Goal: Task Accomplishment & Management: Use online tool/utility

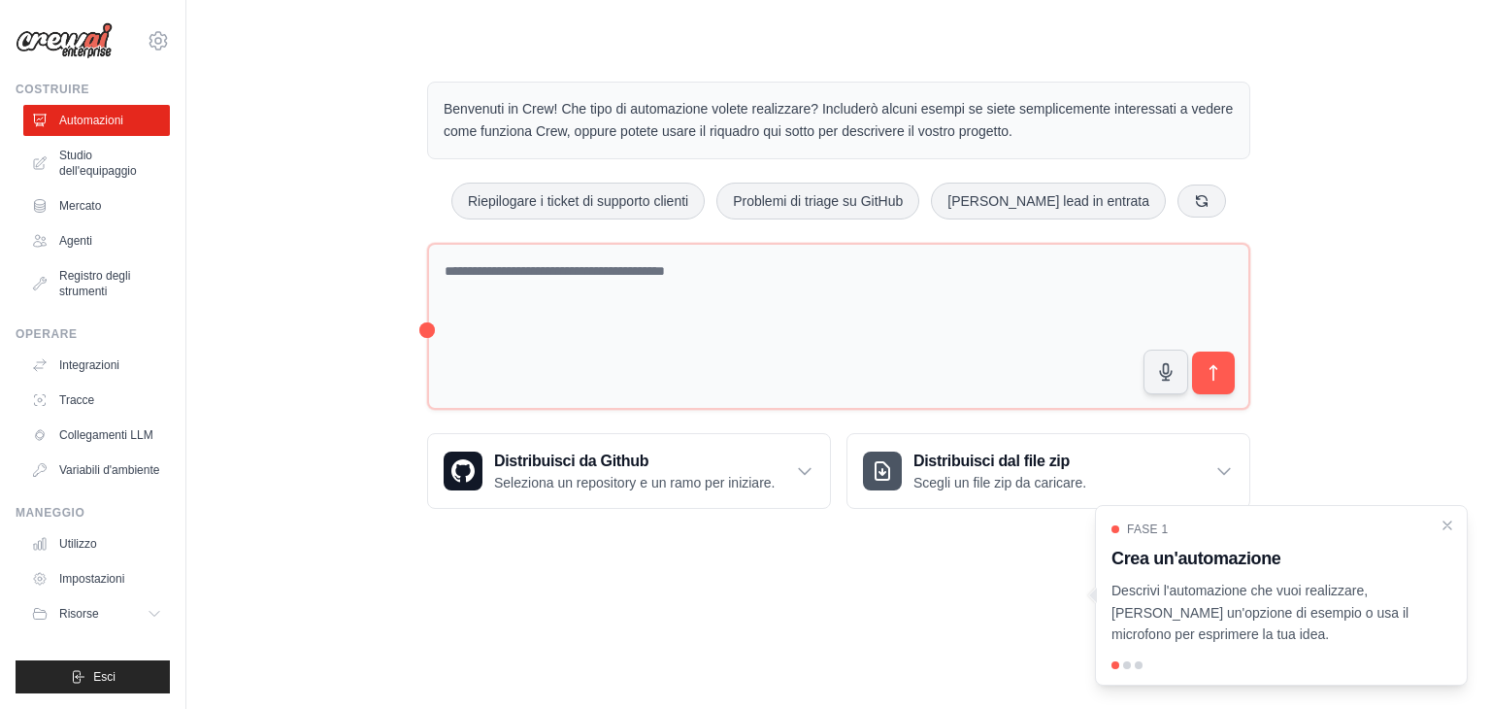
click at [323, 146] on div "Benvenuti in Crew! Che tipo di automazione volete realizzare? Includerò alcuni …" at bounding box center [838, 294] width 1242 height 489
click at [79, 168] on font "Studio dell'equipaggio" at bounding box center [100, 162] width 78 height 29
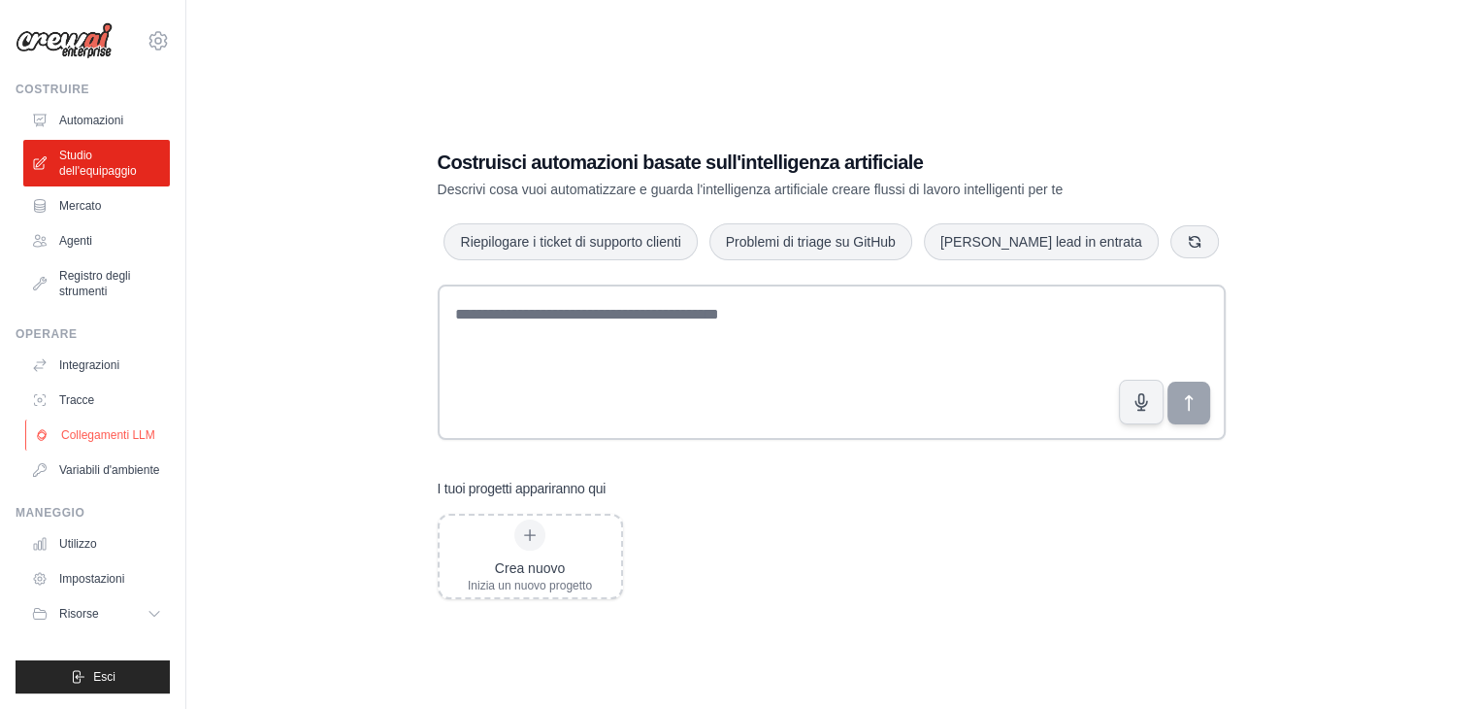
scroll to position [39, 0]
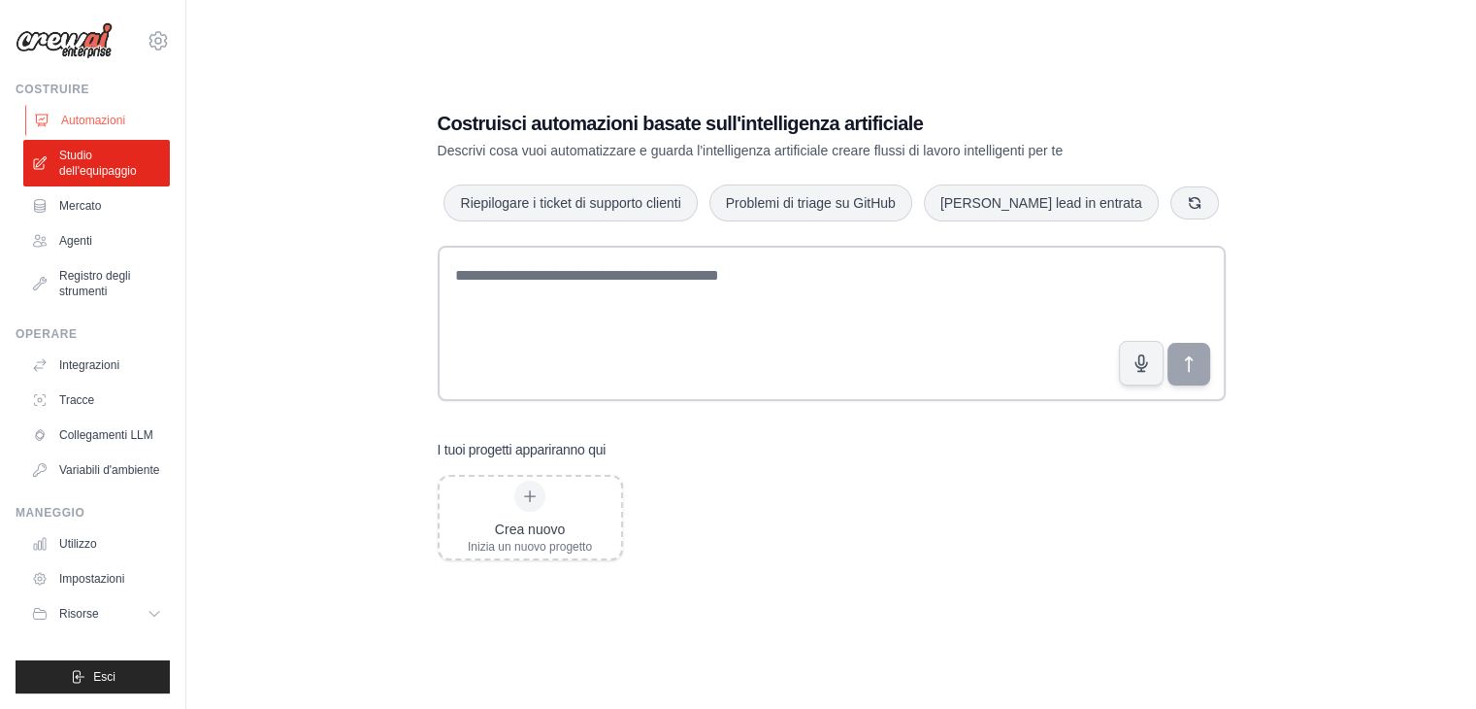
click at [82, 127] on font "Automazioni" at bounding box center [93, 121] width 64 height 16
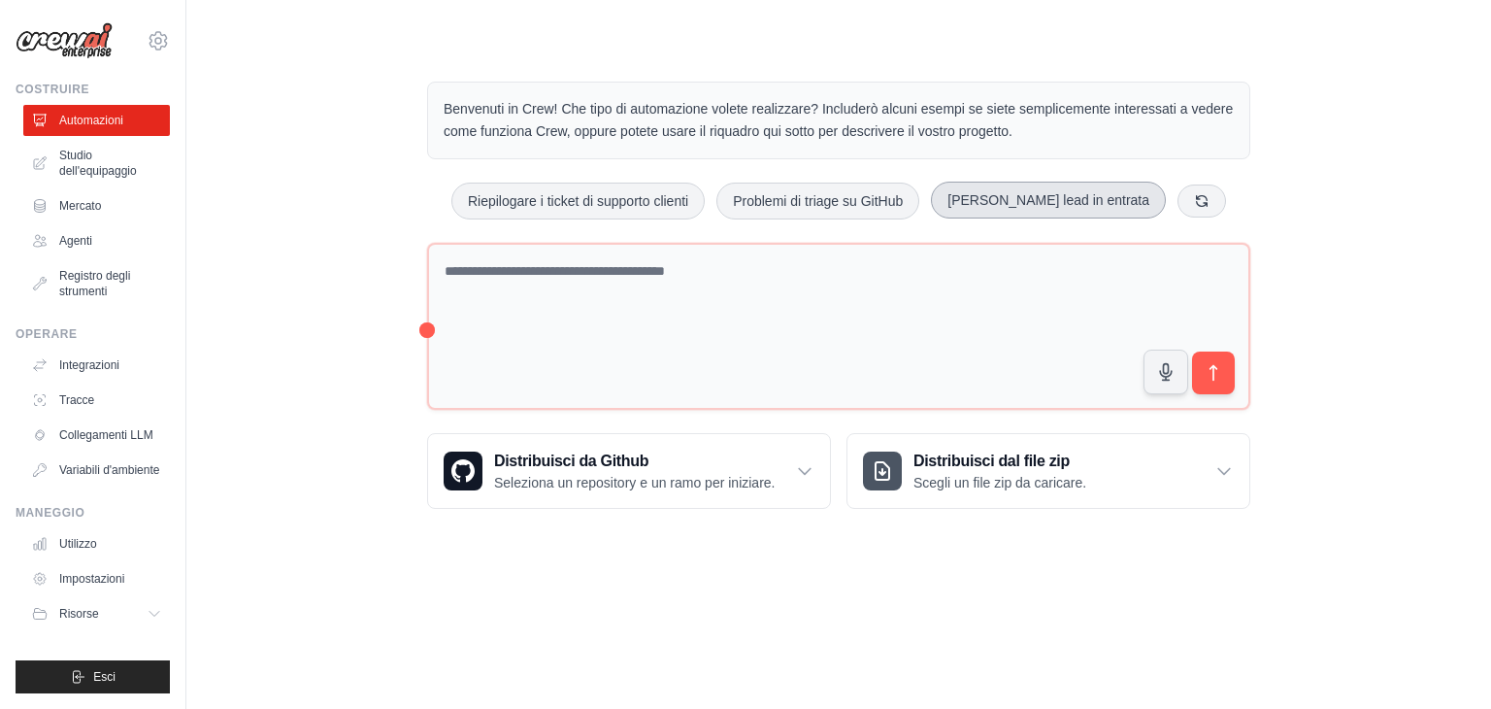
click at [1088, 211] on button "Ottieni lead in entrata" at bounding box center [1048, 199] width 235 height 37
click at [1219, 364] on icon "submit" at bounding box center [1213, 373] width 20 height 20
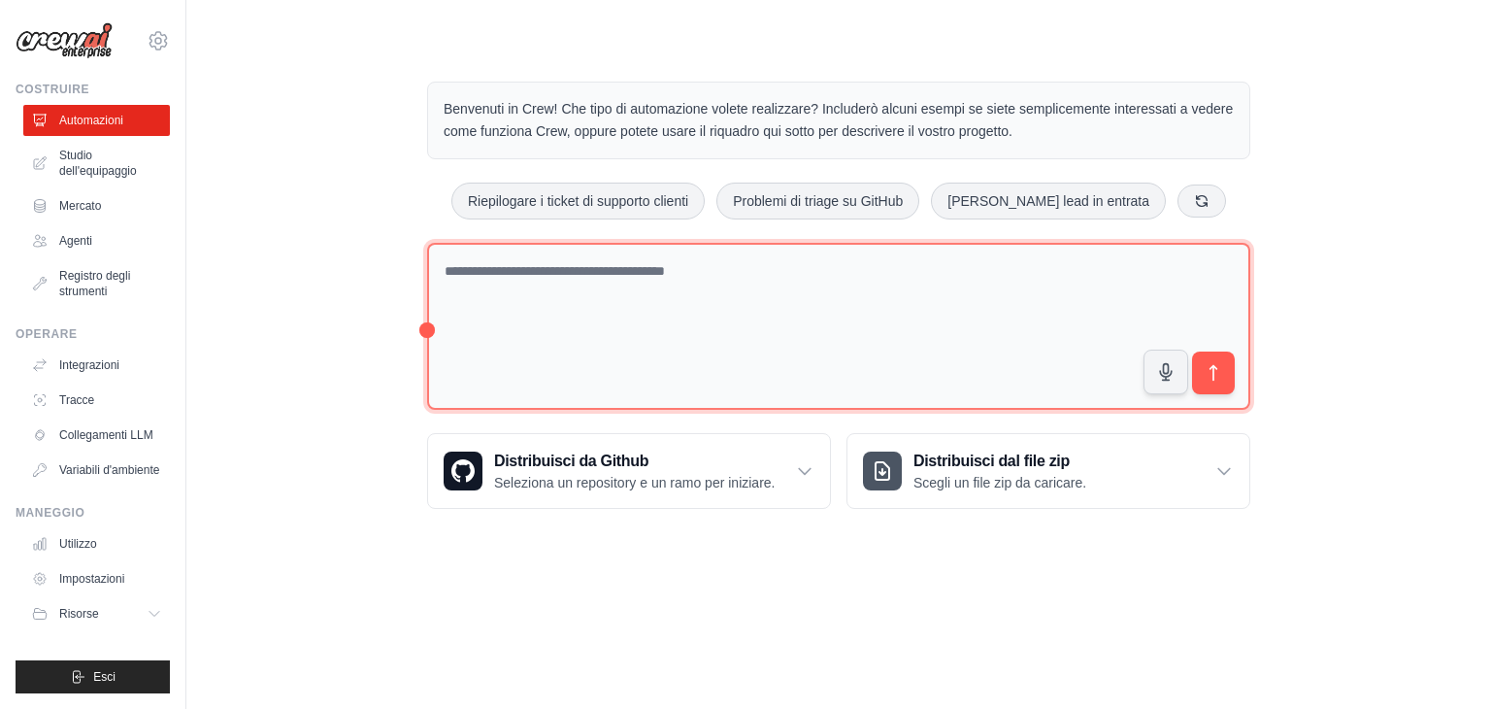
drag, startPoint x: 693, startPoint y: 317, endPoint x: 413, endPoint y: 258, distance: 285.7
click at [413, 258] on div "Benvenuti in Crew! Che tipo di automazione volete realizzare? Includerò alcuni …" at bounding box center [839, 294] width 870 height 489
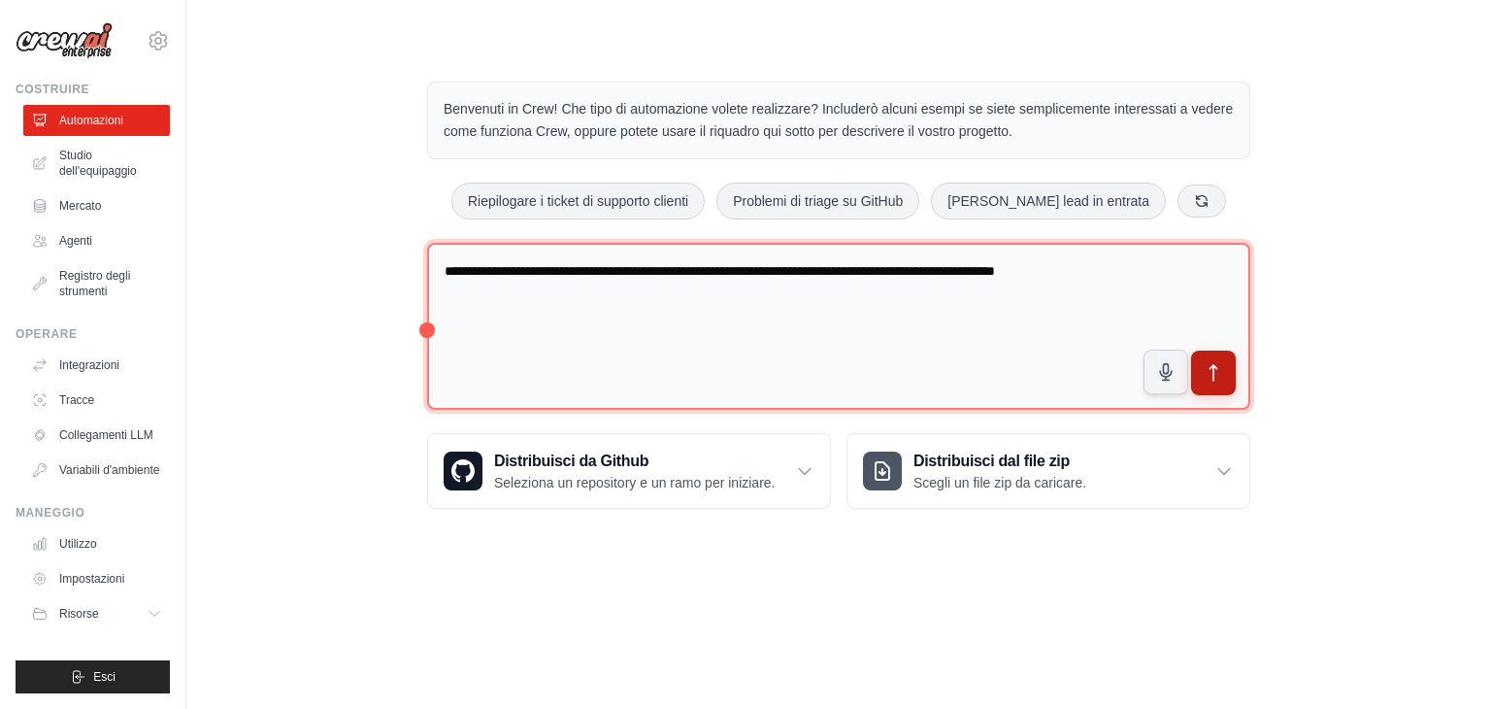
type textarea "**********"
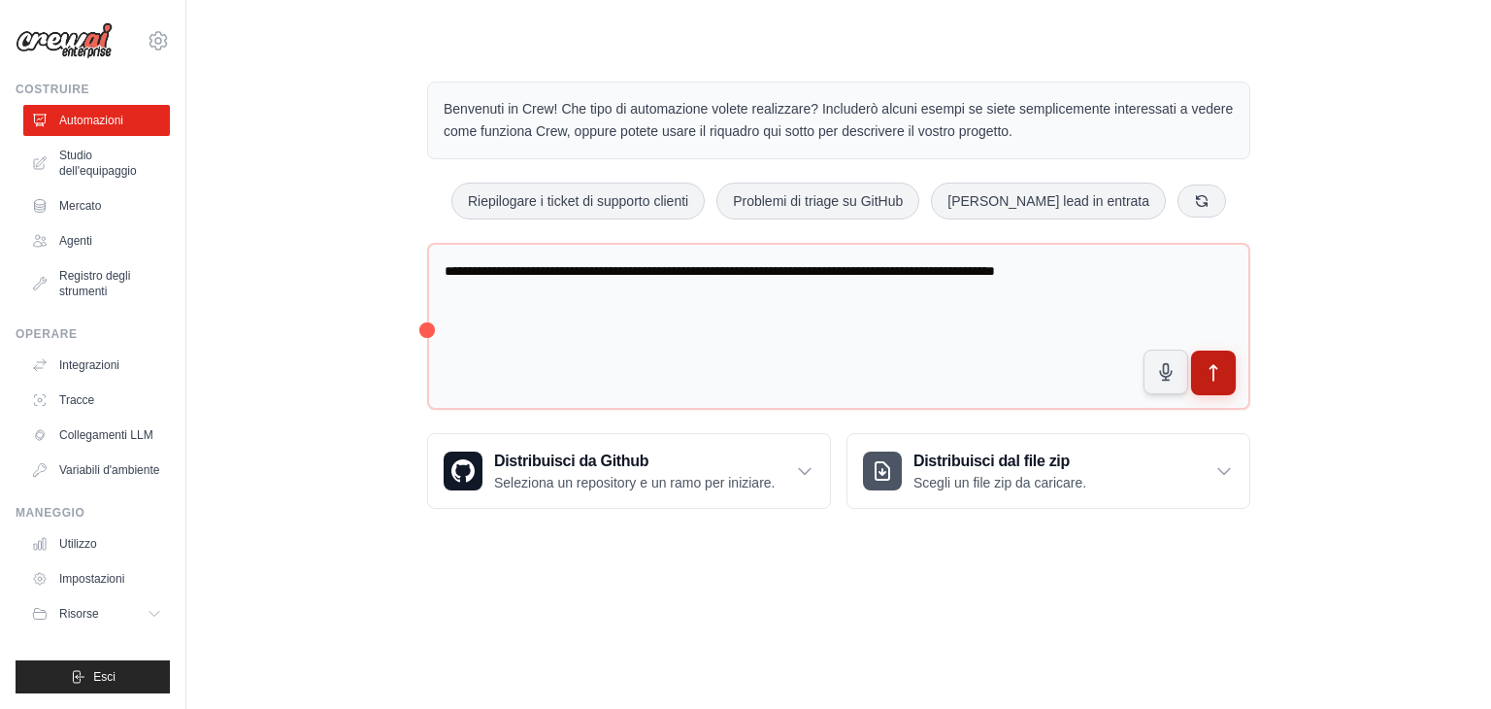
click at [1203, 368] on icon "submit" at bounding box center [1213, 373] width 20 height 20
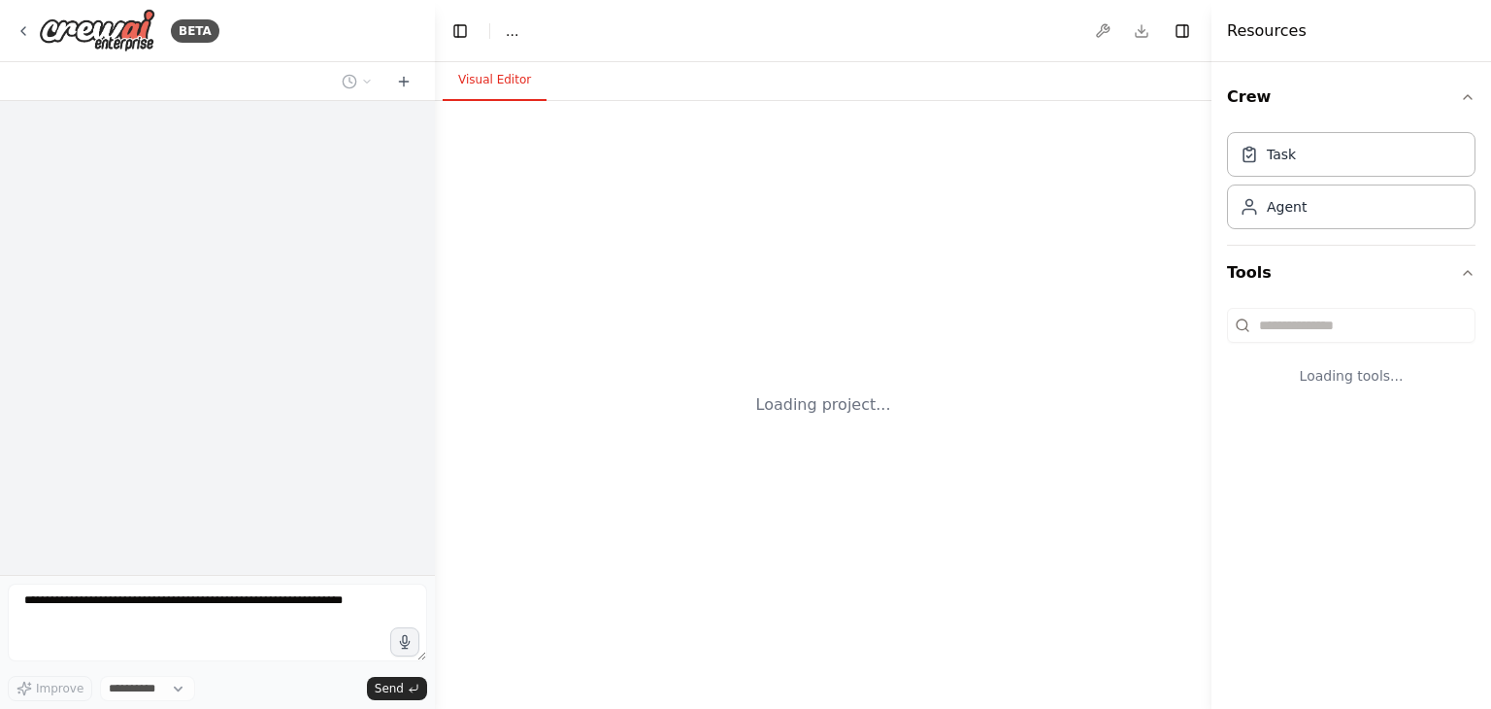
select select "****"
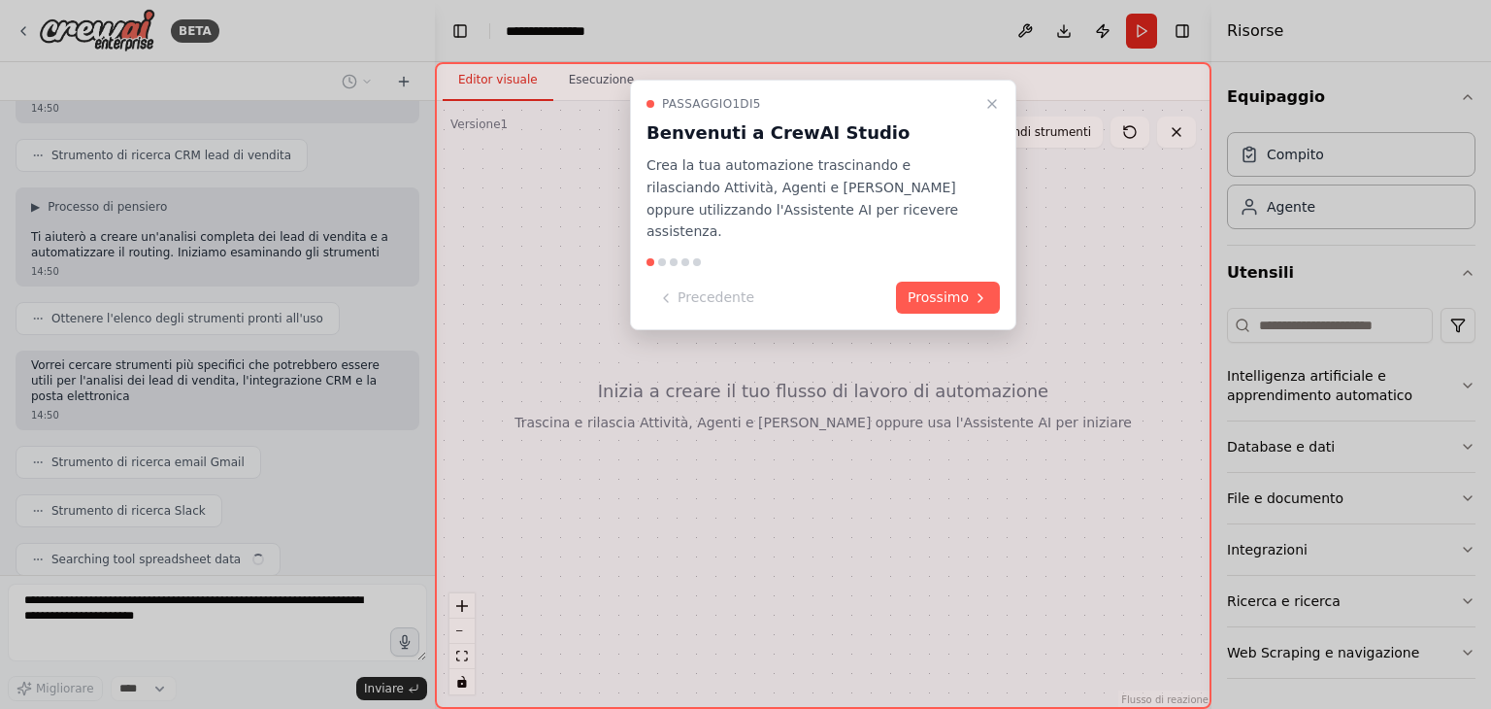
scroll to position [439, 0]
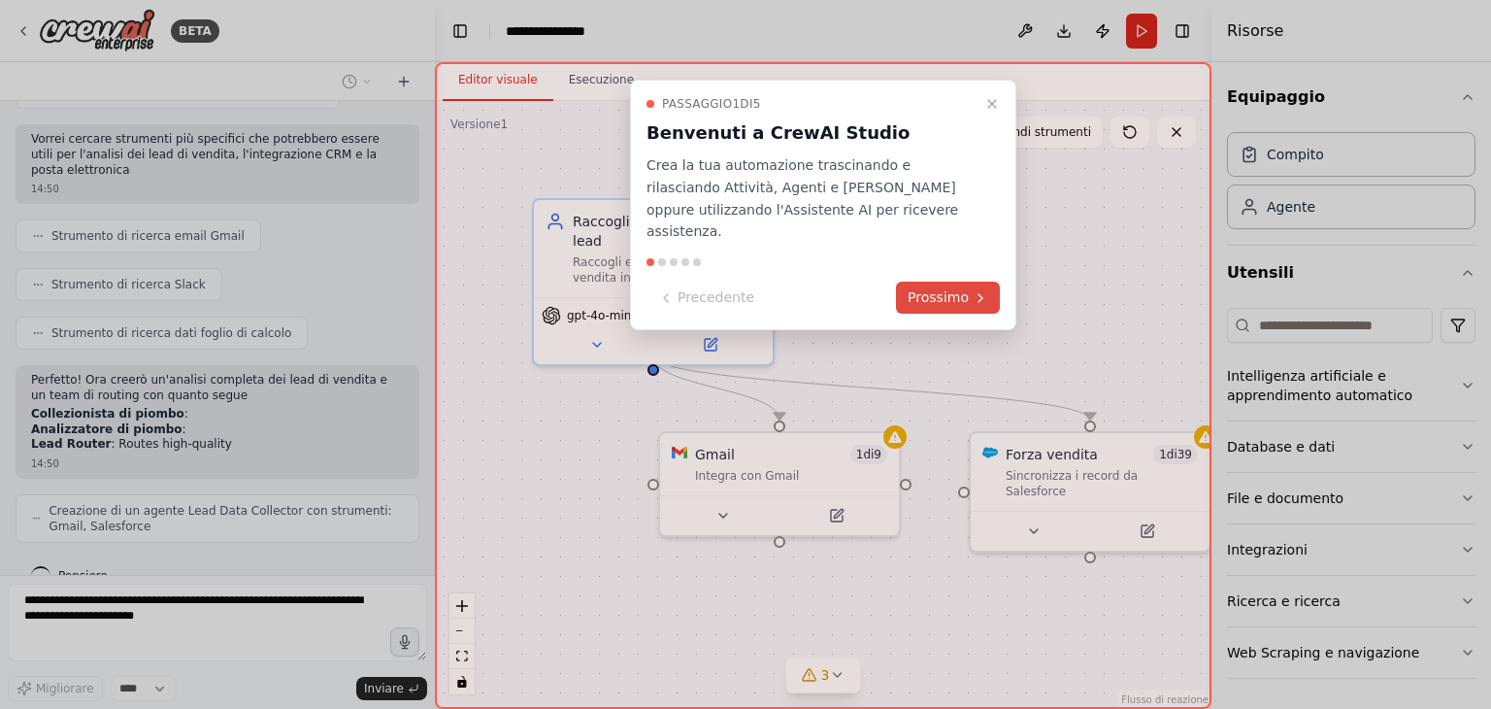
click at [974, 290] on icon at bounding box center [980, 298] width 16 height 16
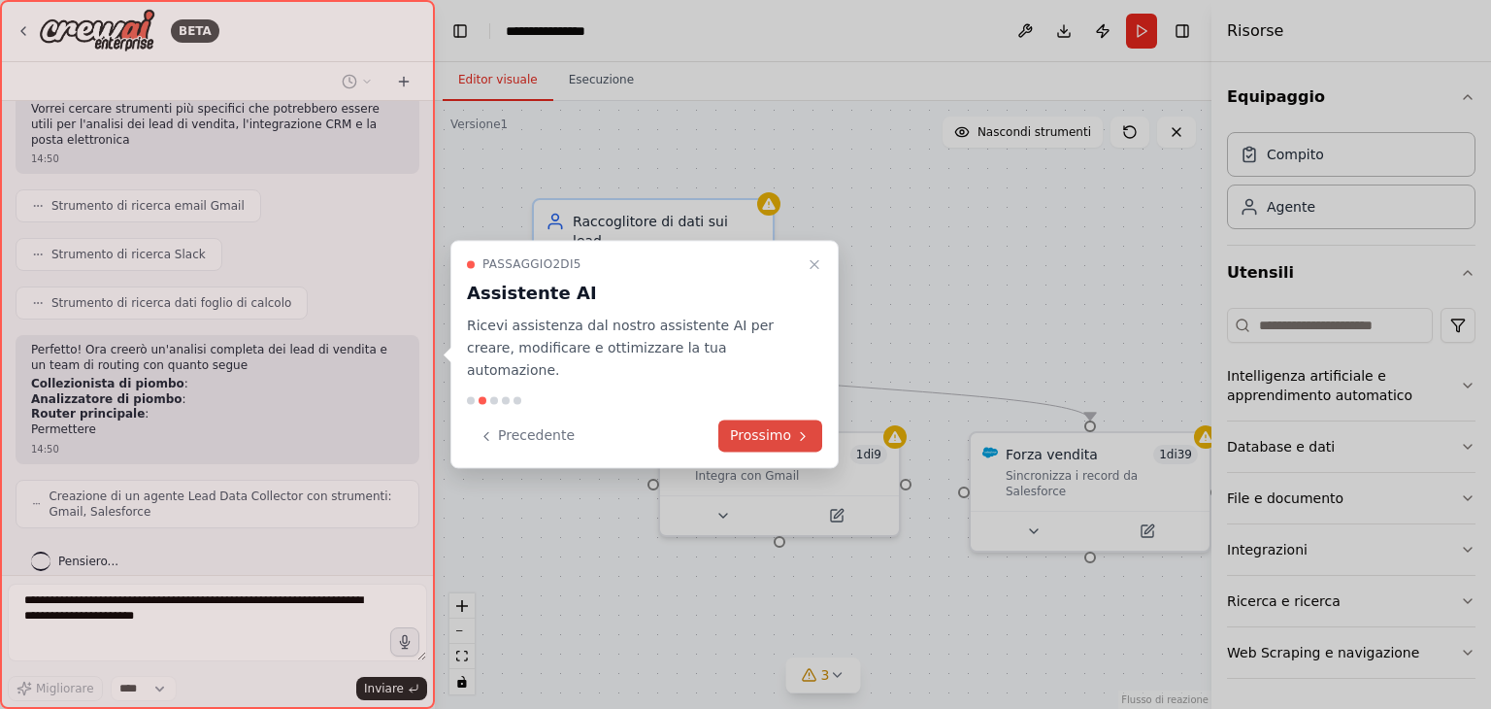
scroll to position [710, 0]
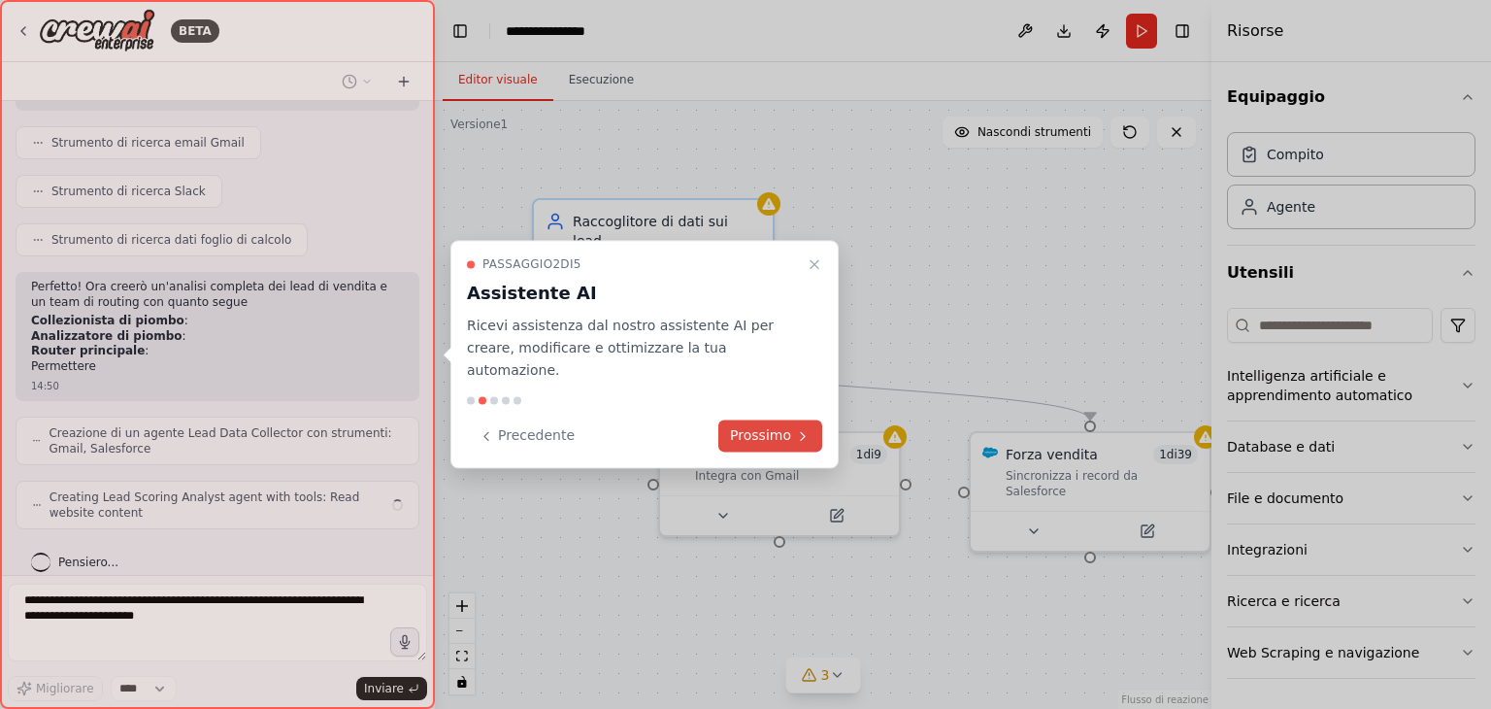
click at [753, 428] on font "Prossimo" at bounding box center [760, 436] width 61 height 16
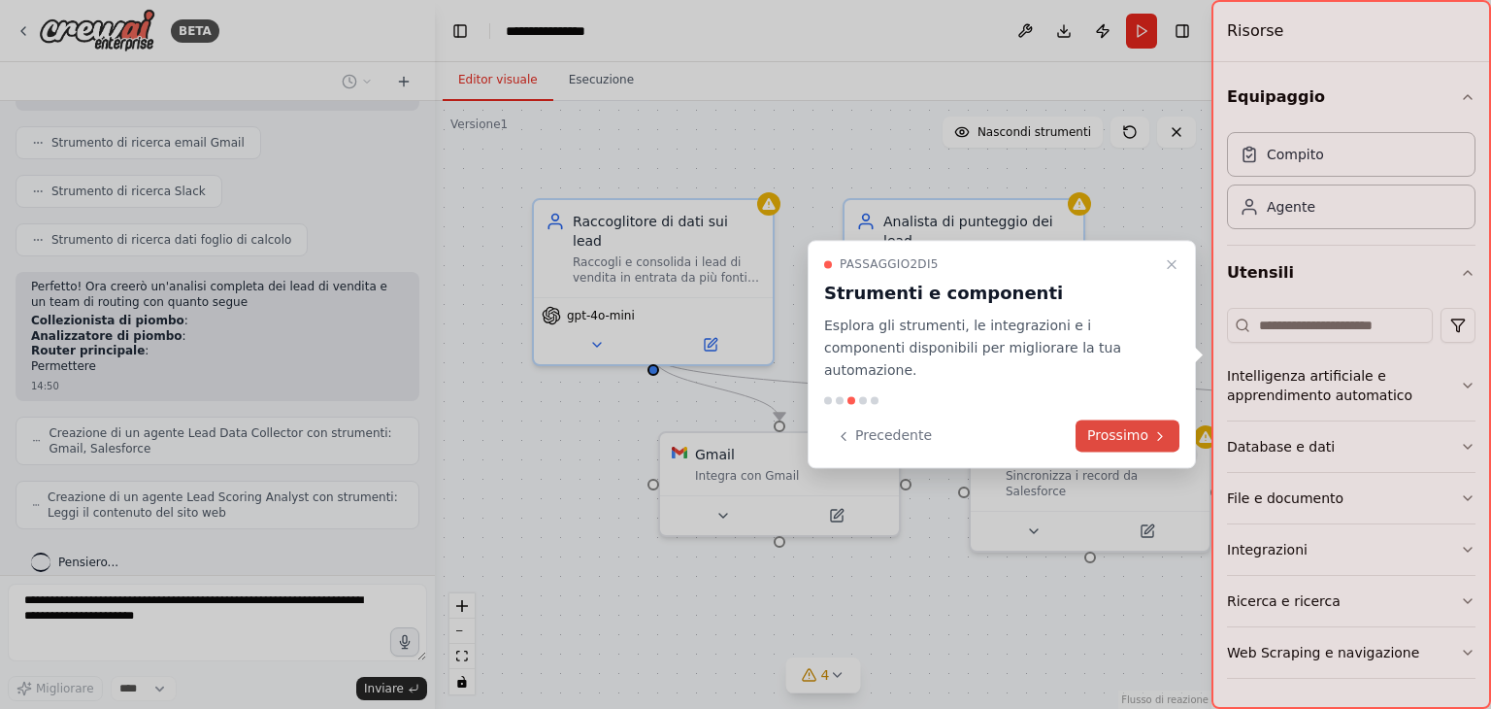
click at [1107, 428] on font "Prossimo" at bounding box center [1117, 436] width 61 height 16
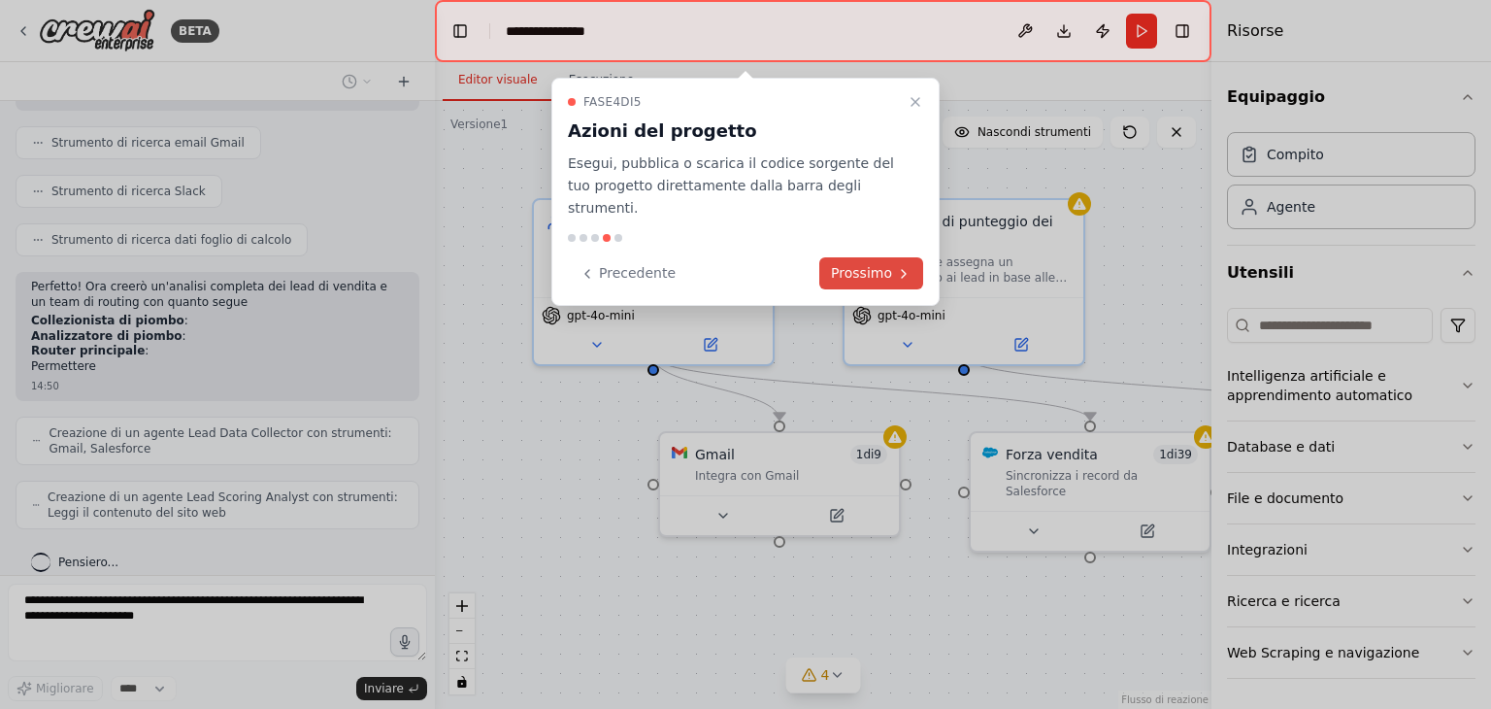
click at [873, 265] on font "Prossimo" at bounding box center [861, 273] width 61 height 16
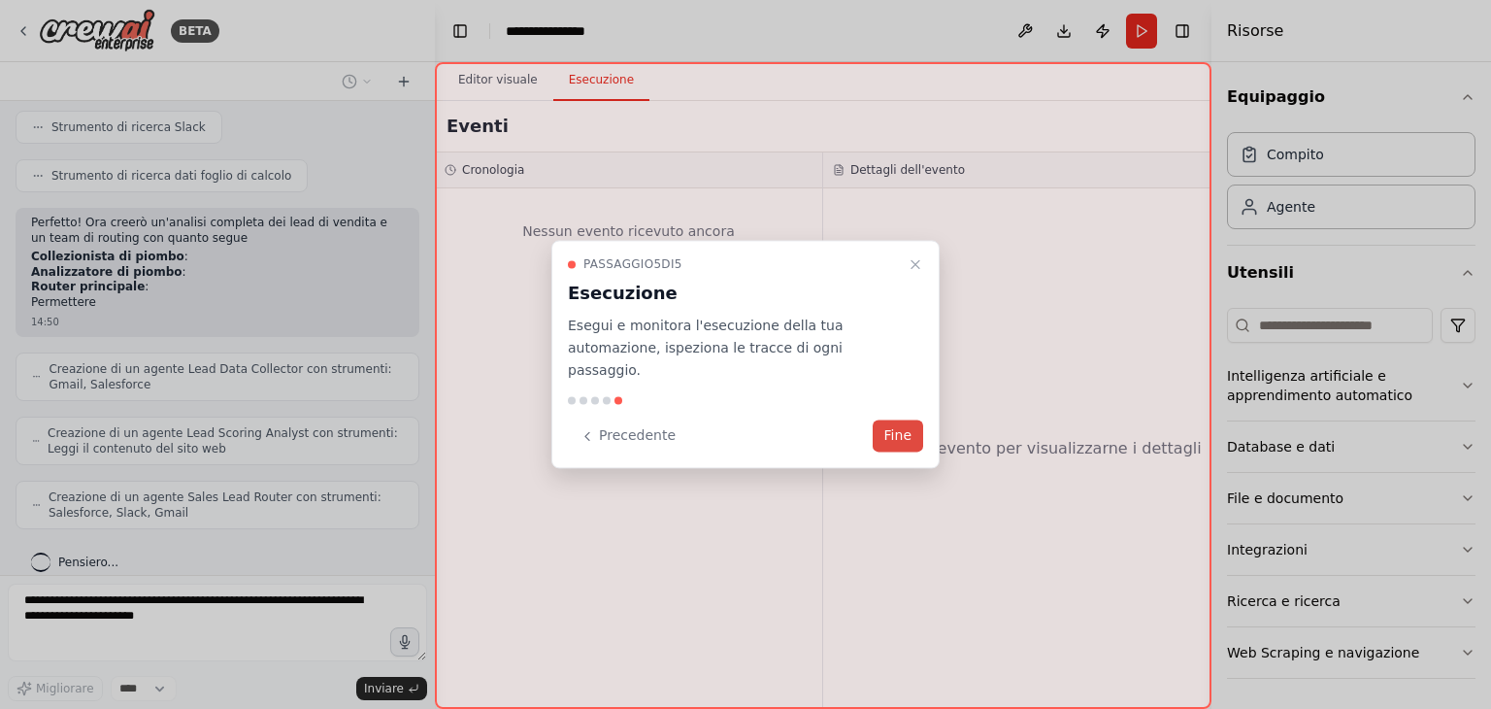
click at [893, 428] on font "Fine" at bounding box center [897, 436] width 27 height 16
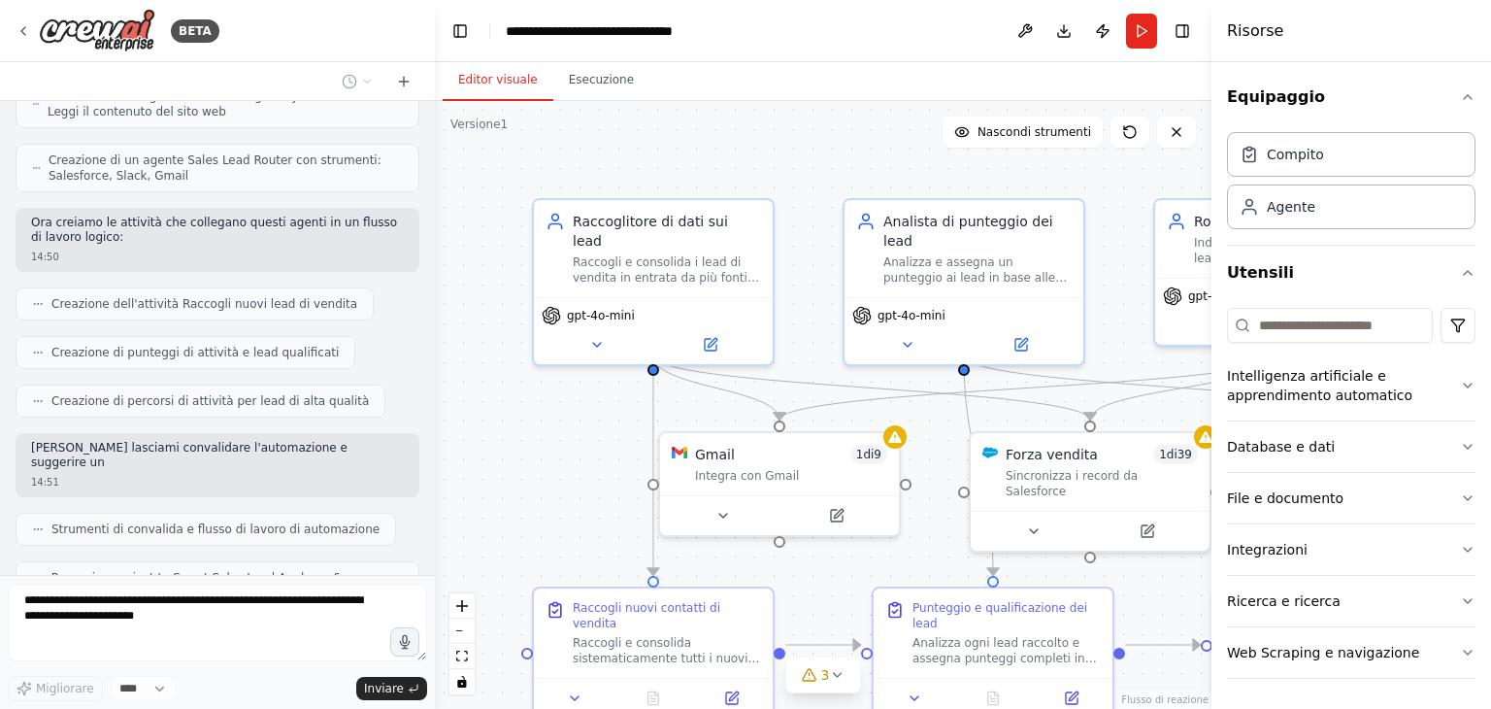
scroll to position [1160, 0]
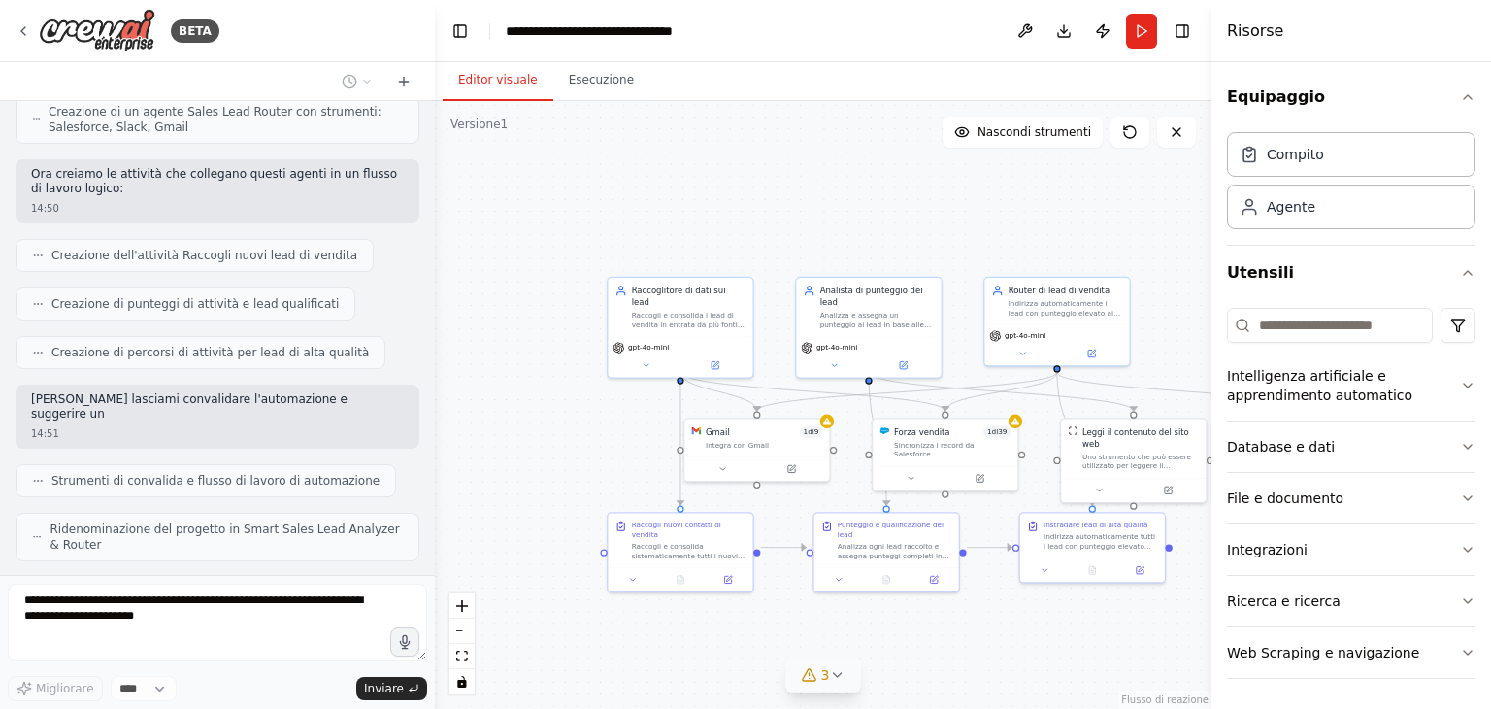
click at [836, 673] on icon at bounding box center [837, 675] width 16 height 16
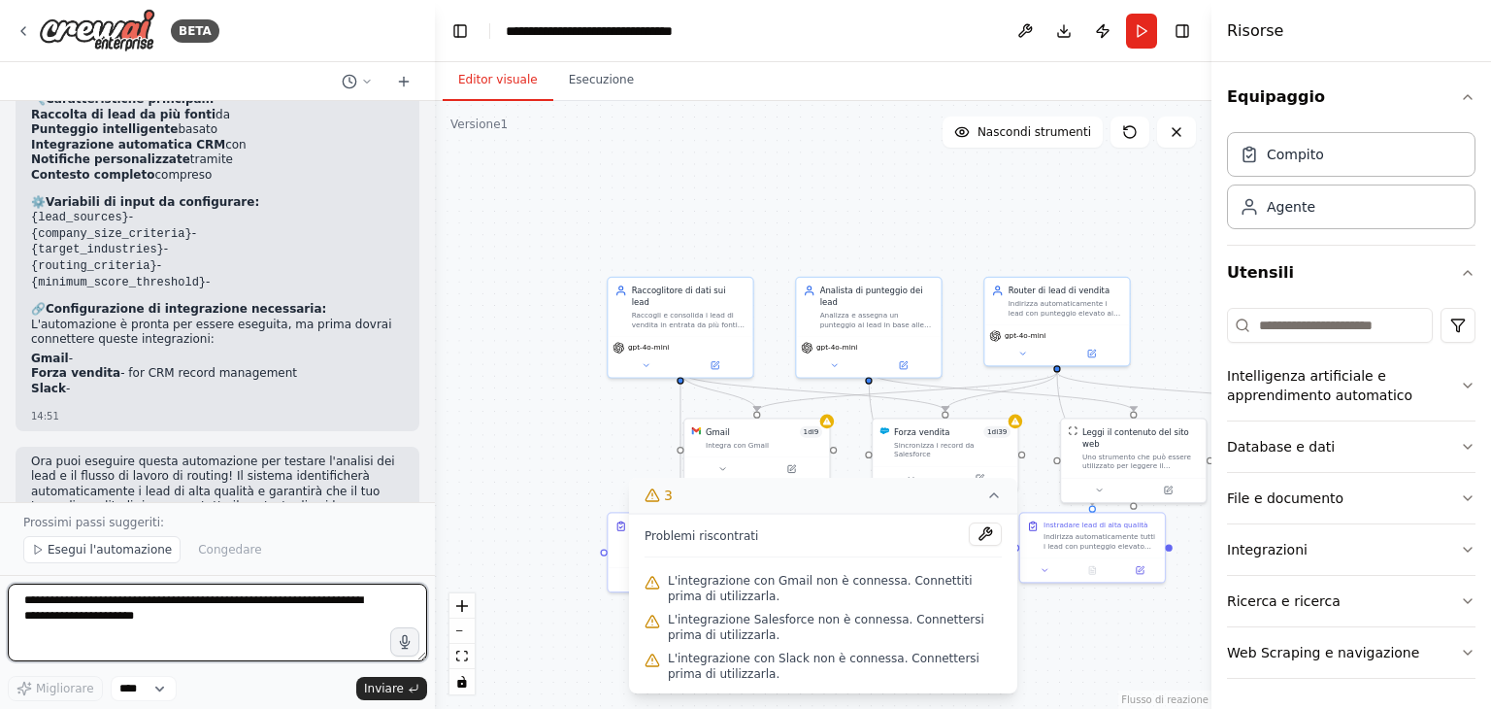
scroll to position [1825, 0]
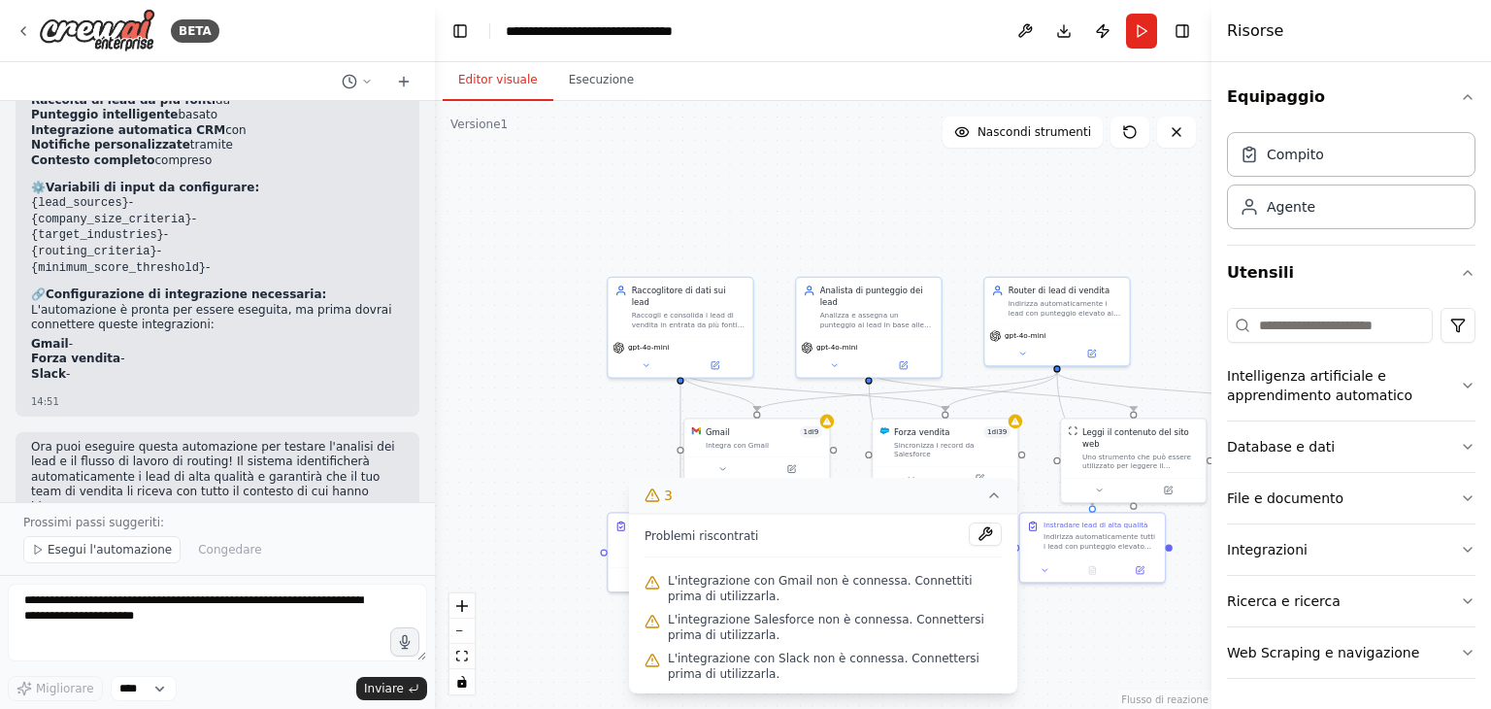
click at [559, 424] on div ".deletable-edge-delete-btn { width: 20px; height: 20px; border: 0px solid #ffff…" at bounding box center [823, 405] width 776 height 608
click at [993, 498] on icon at bounding box center [994, 495] width 16 height 16
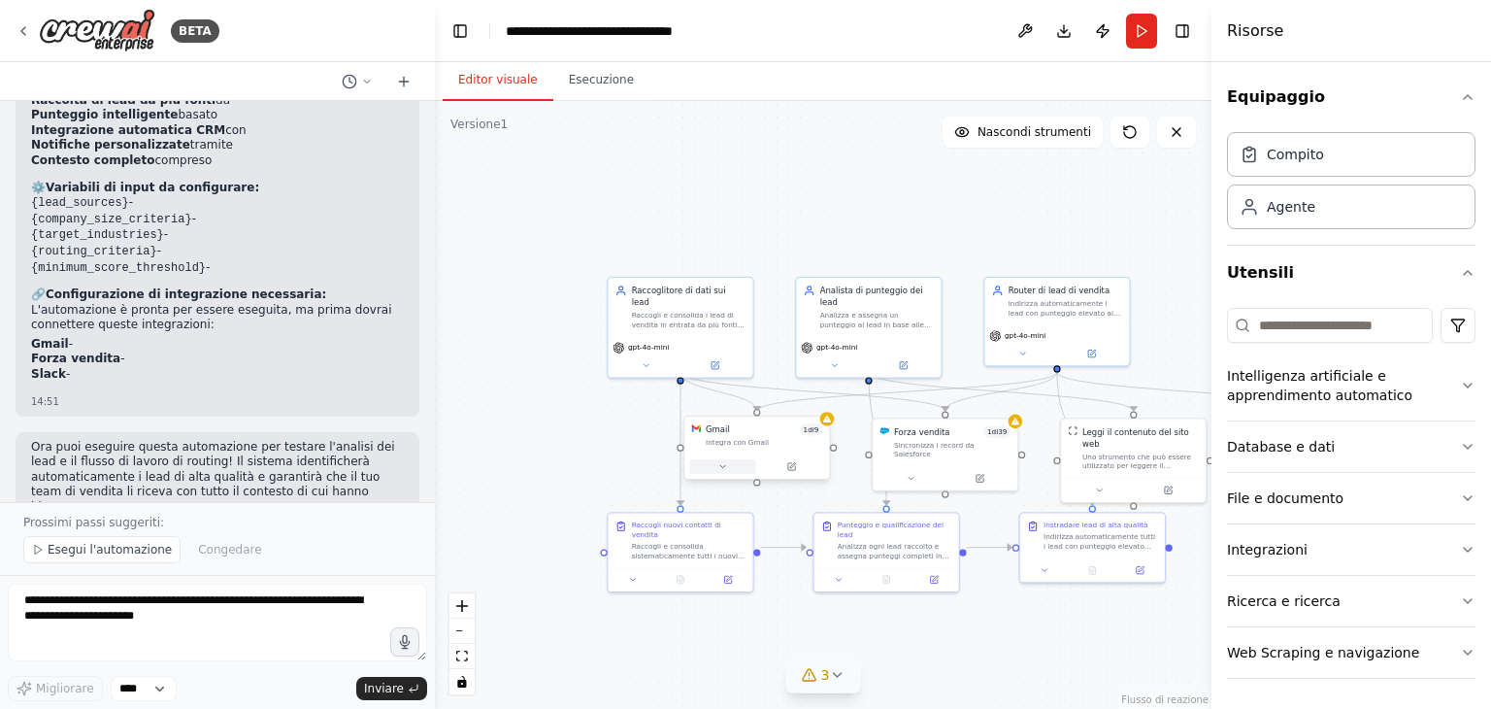
click at [718, 462] on icon at bounding box center [722, 467] width 10 height 10
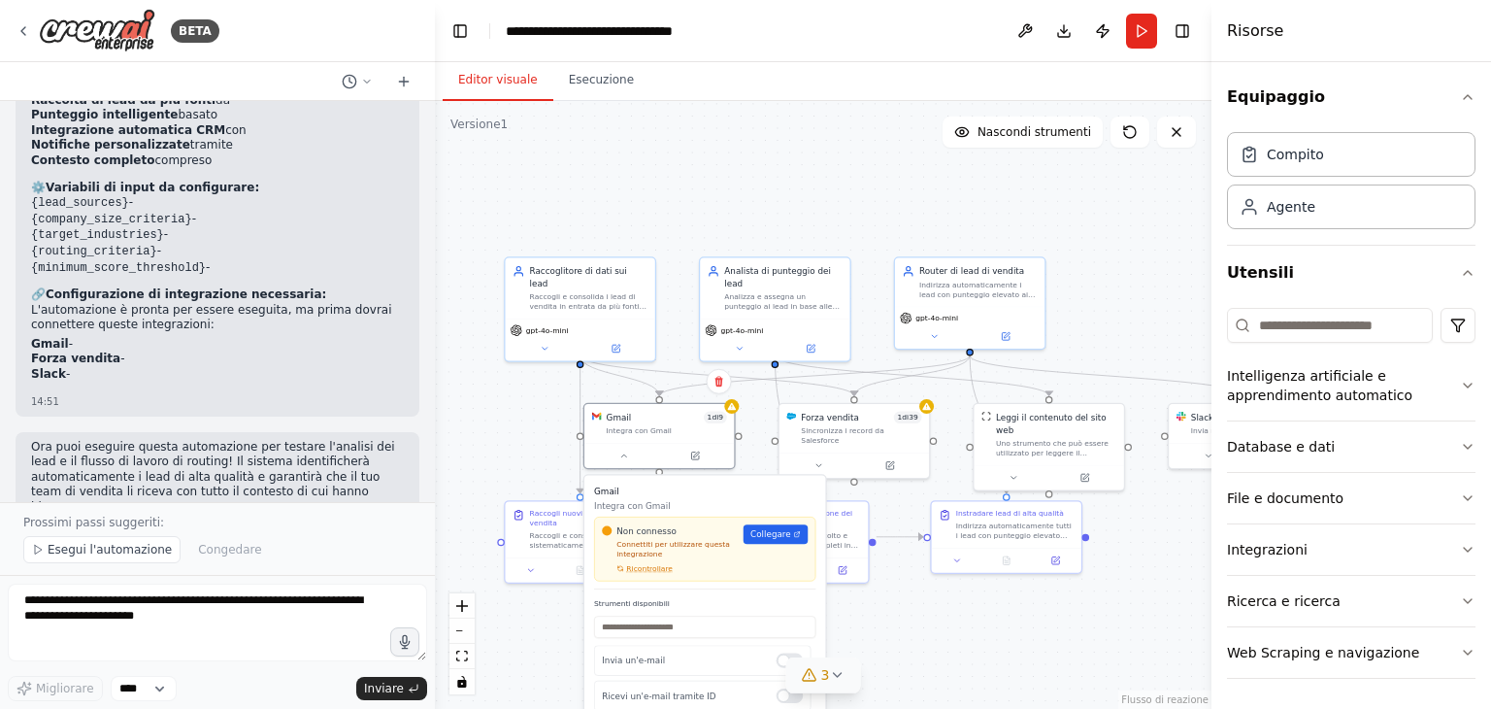
drag, startPoint x: 1116, startPoint y: 628, endPoint x: 1114, endPoint y: 593, distance: 35.0
click at [1114, 617] on div ".deletable-edge-delete-btn { width: 20px; height: 20px; border: 0px solid #ffff…" at bounding box center [823, 405] width 776 height 608
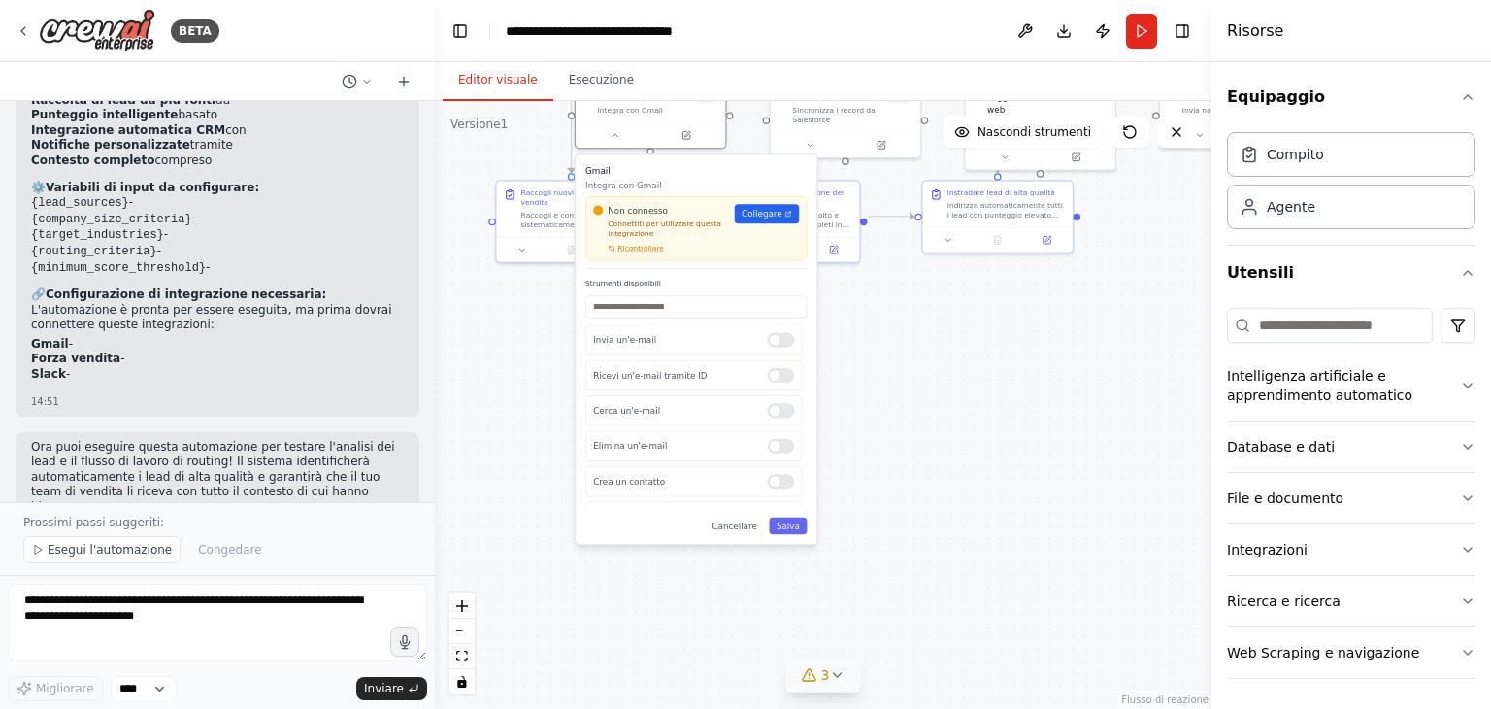
drag, startPoint x: 1113, startPoint y: 569, endPoint x: 1106, endPoint y: 259, distance: 309.7
click at [1106, 259] on div ".deletable-edge-delete-btn { width: 20px; height: 20px; border: 0px solid #ffff…" at bounding box center [823, 405] width 776 height 608
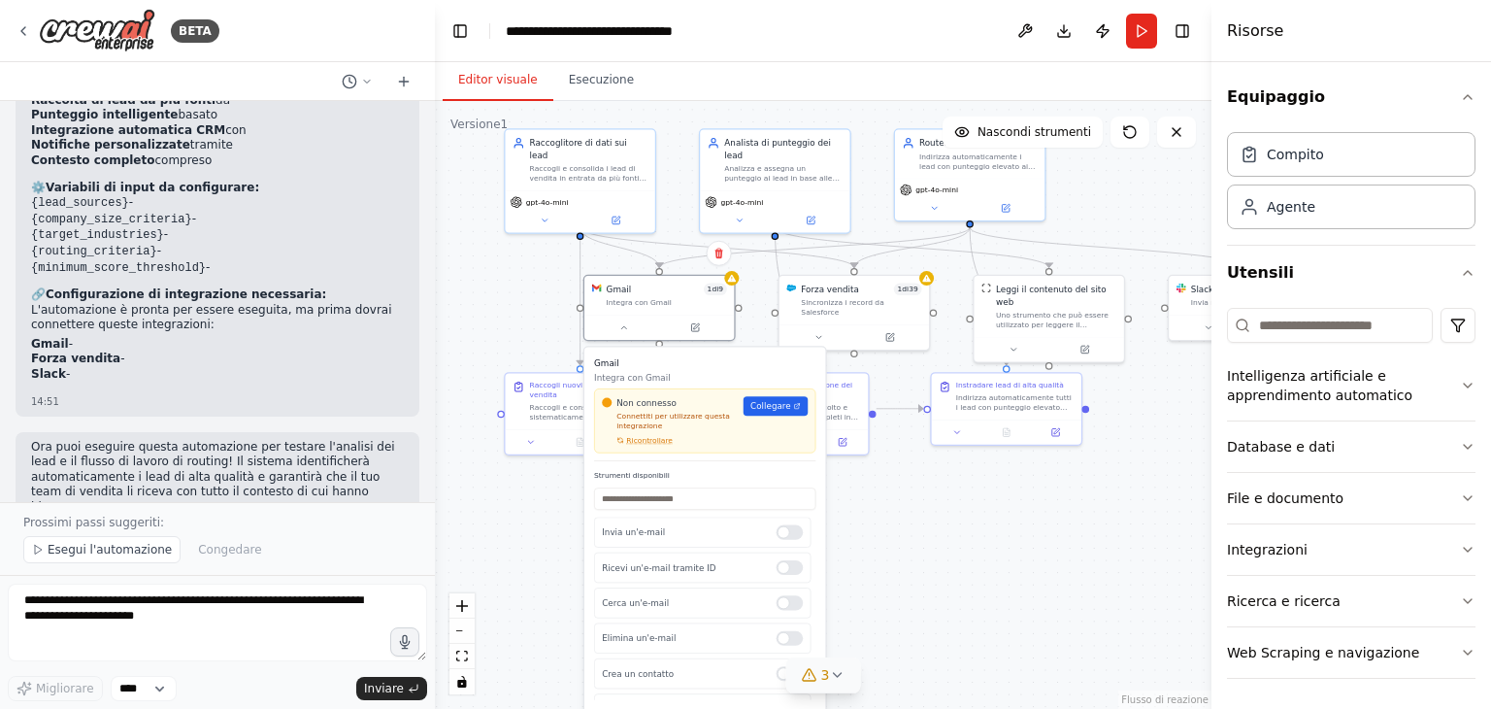
drag, startPoint x: 1106, startPoint y: 259, endPoint x: 1115, endPoint y: 451, distance: 192.4
click at [1115, 451] on div ".deletable-edge-delete-btn { width: 20px; height: 20px; border: 0px solid #ffff…" at bounding box center [823, 405] width 776 height 608
click at [616, 328] on button at bounding box center [623, 324] width 69 height 15
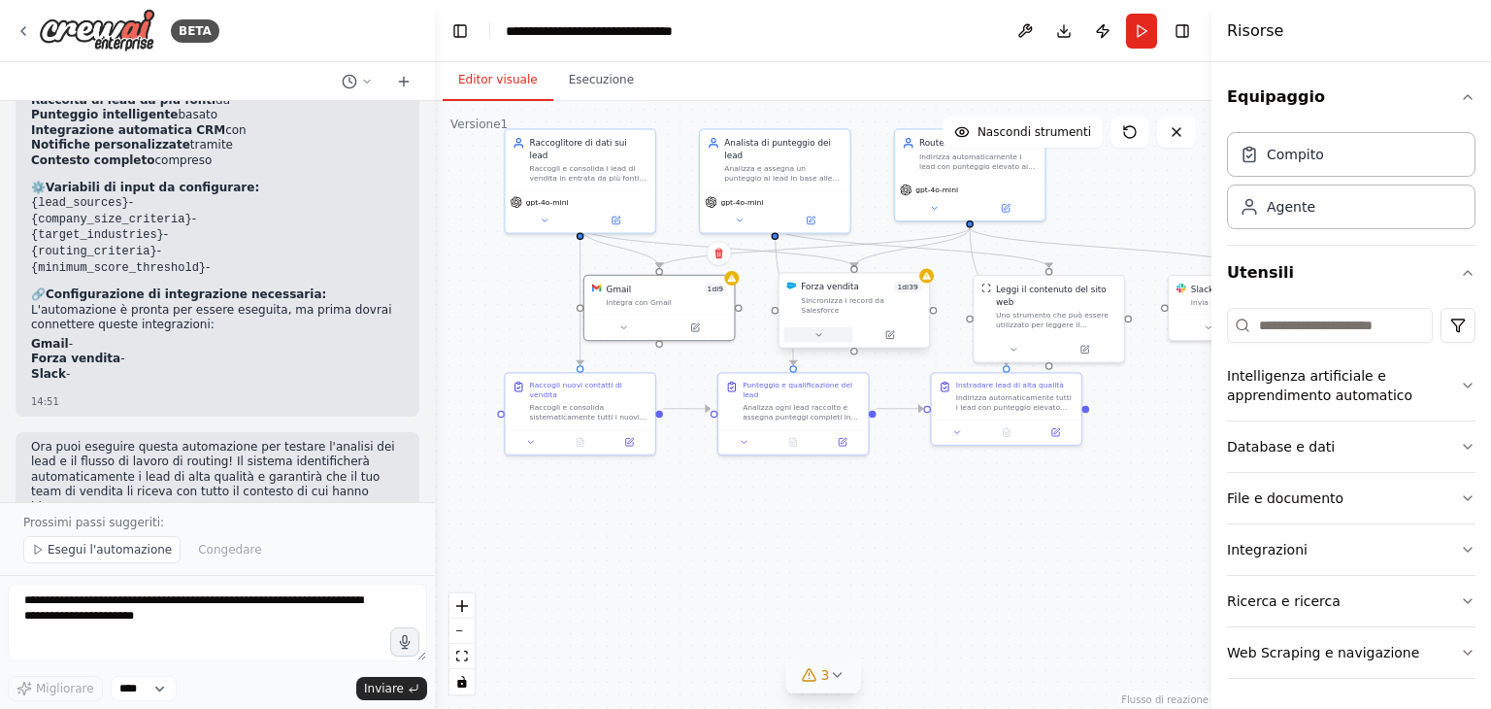
click at [814, 330] on icon at bounding box center [818, 335] width 10 height 10
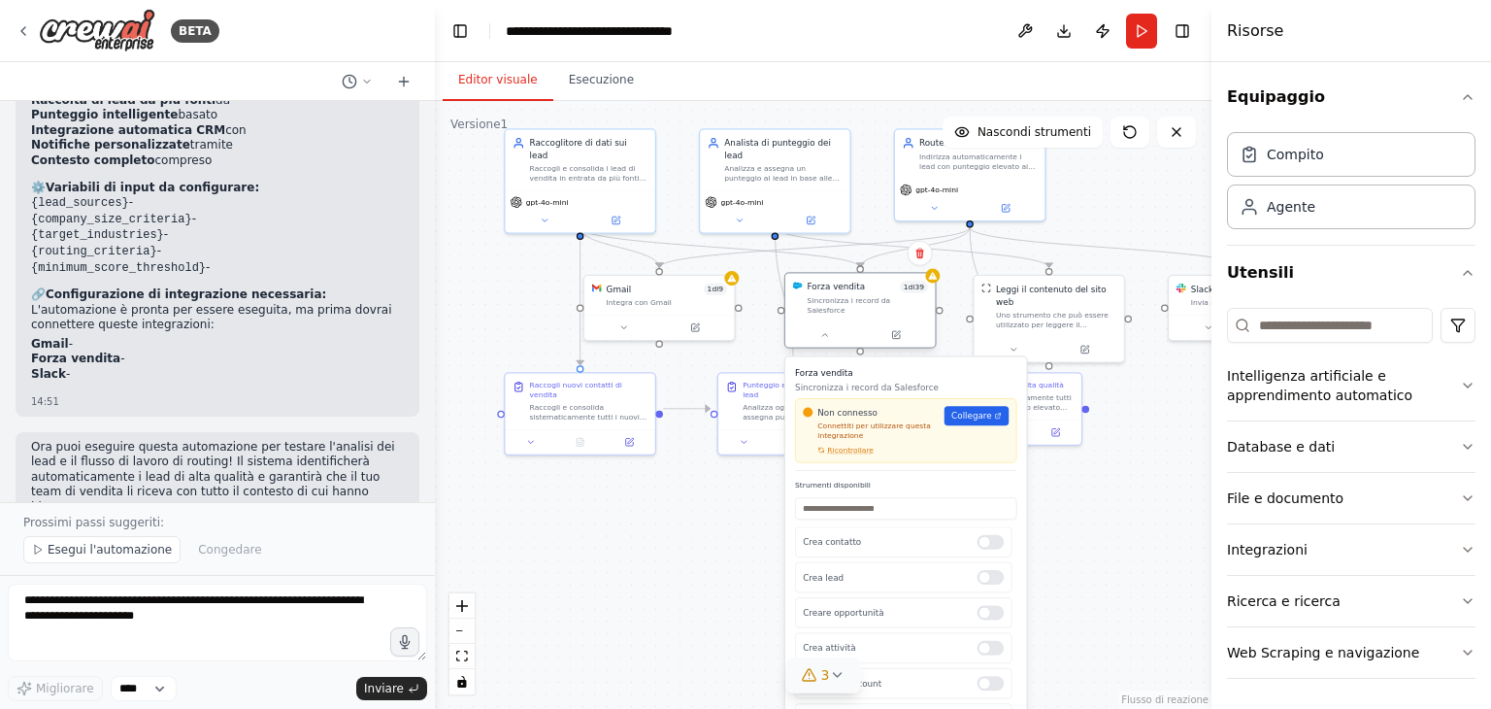
click at [815, 334] on div at bounding box center [859, 334] width 149 height 25
click at [823, 332] on div at bounding box center [859, 334] width 149 height 25
click at [823, 331] on button at bounding box center [824, 334] width 69 height 15
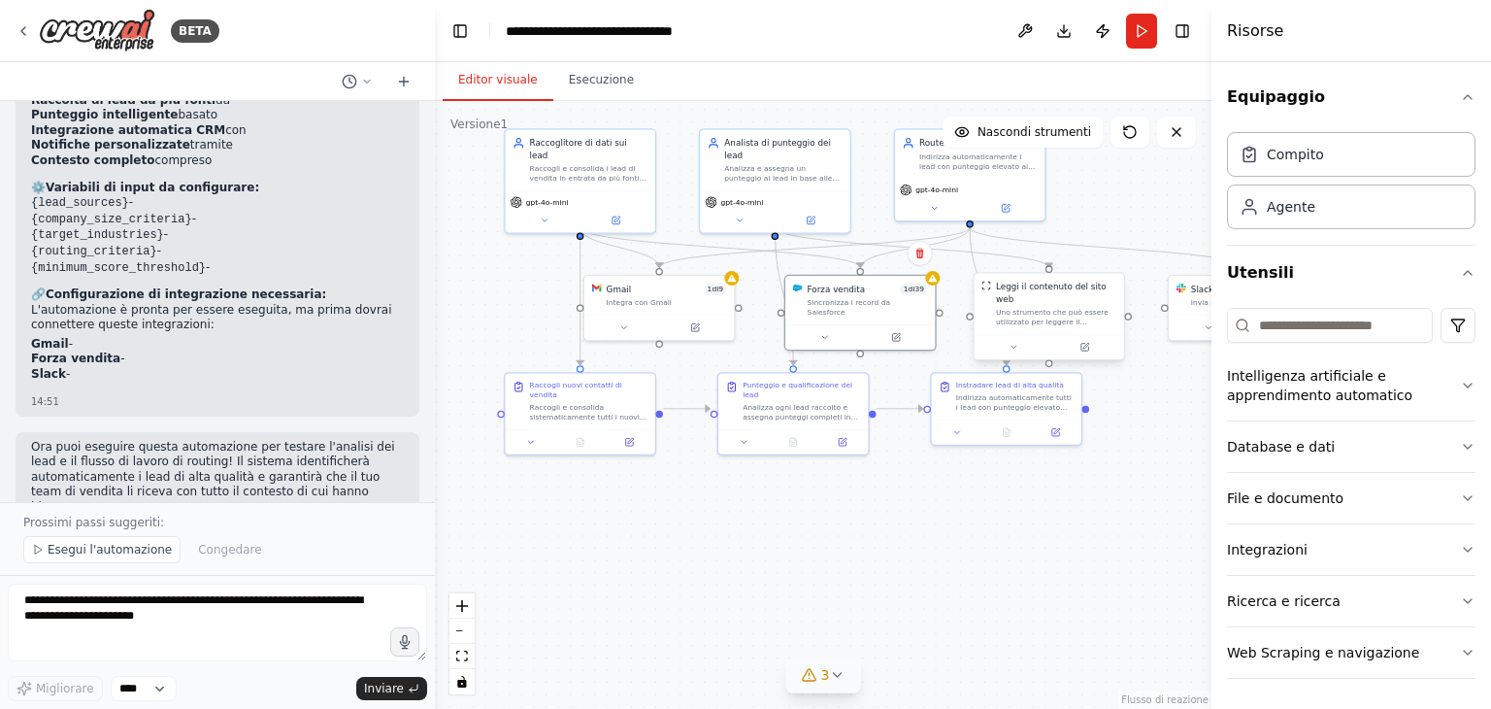
click at [1013, 344] on div at bounding box center [1047, 346] width 149 height 25
click at [1013, 346] on icon at bounding box center [1012, 347] width 5 height 3
click at [844, 600] on div ".deletable-edge-delete-btn { width: 20px; height: 20px; border: 0px solid #ffff…" at bounding box center [823, 405] width 776 height 608
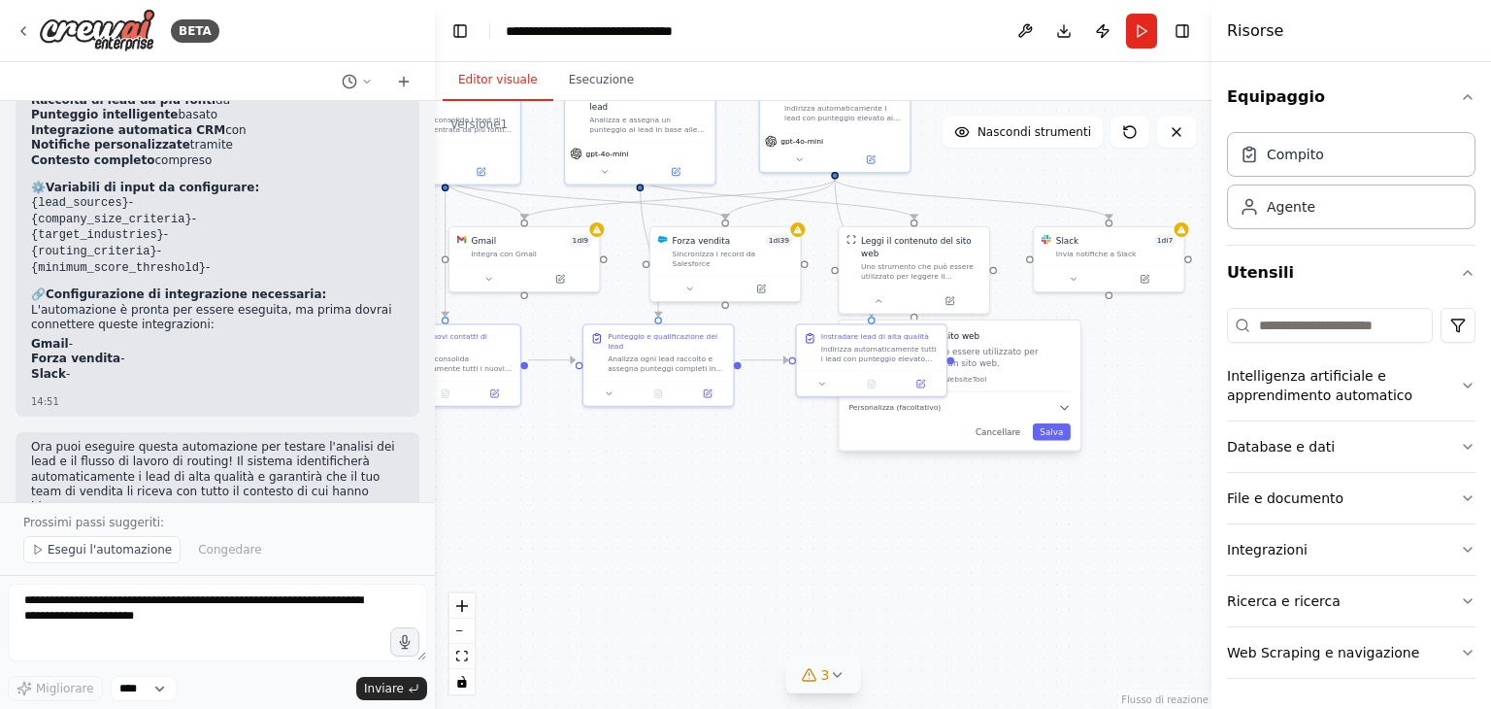
drag, startPoint x: 844, startPoint y: 600, endPoint x: 720, endPoint y: 550, distance: 133.7
click at [720, 550] on div ".deletable-edge-delete-btn { width: 20px; height: 20px; border: 0px solid #ffff…" at bounding box center [823, 405] width 776 height 608
click at [1019, 329] on h3 "Leggi il contenuto del sito web" at bounding box center [970, 335] width 221 height 13
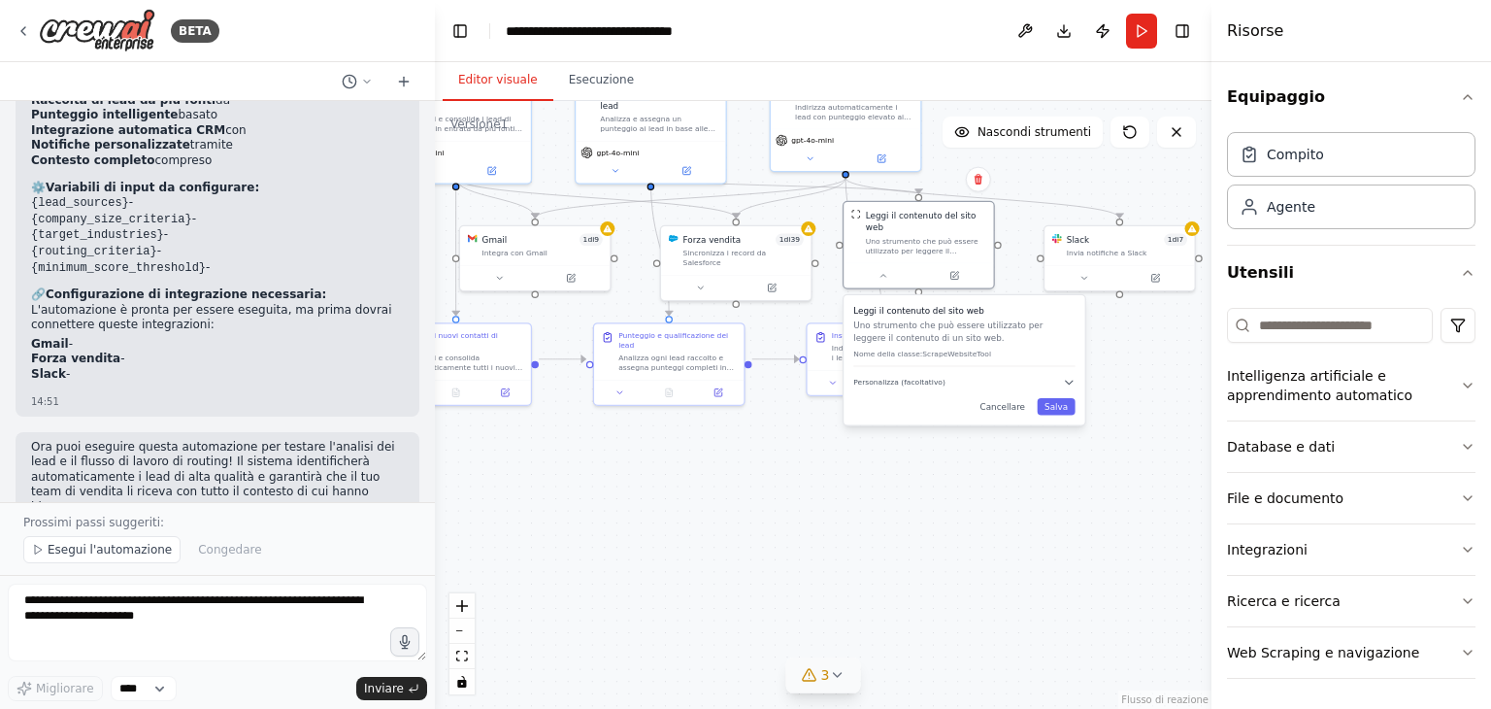
drag, startPoint x: 1019, startPoint y: 327, endPoint x: 1017, endPoint y: 300, distance: 27.2
click at [1017, 305] on h3 "Leggi il contenuto del sito web" at bounding box center [963, 311] width 221 height 13
drag, startPoint x: 703, startPoint y: 352, endPoint x: 691, endPoint y: 459, distance: 107.4
click at [691, 461] on font "Analizza ogni lead raccolto e assegna punteggi completi in base alle dimensioni…" at bounding box center [670, 543] width 117 height 164
drag, startPoint x: 871, startPoint y: 340, endPoint x: 843, endPoint y: 508, distance: 170.1
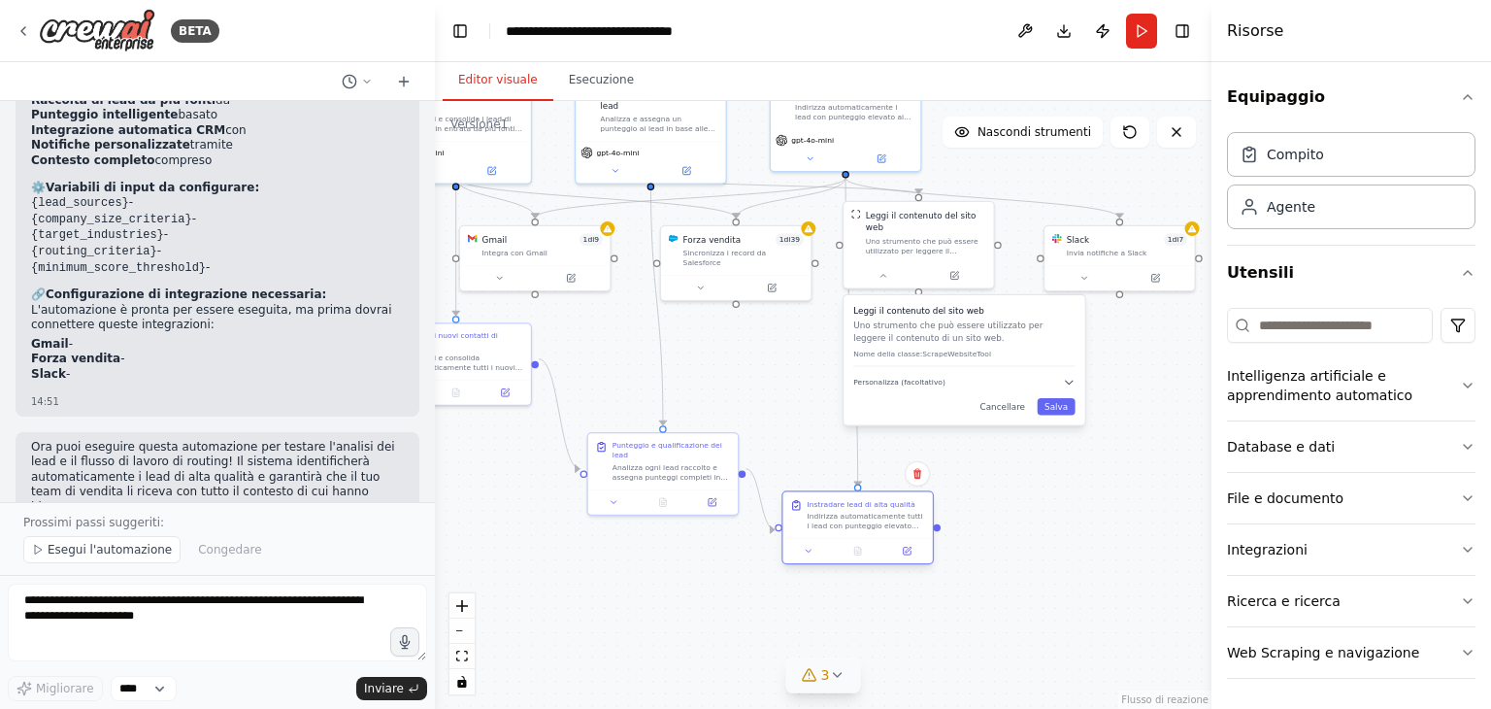
click at [843, 508] on div "Instradare lead di alta qualità Indirizza automaticamente tutti i lead con punt…" at bounding box center [866, 515] width 118 height 32
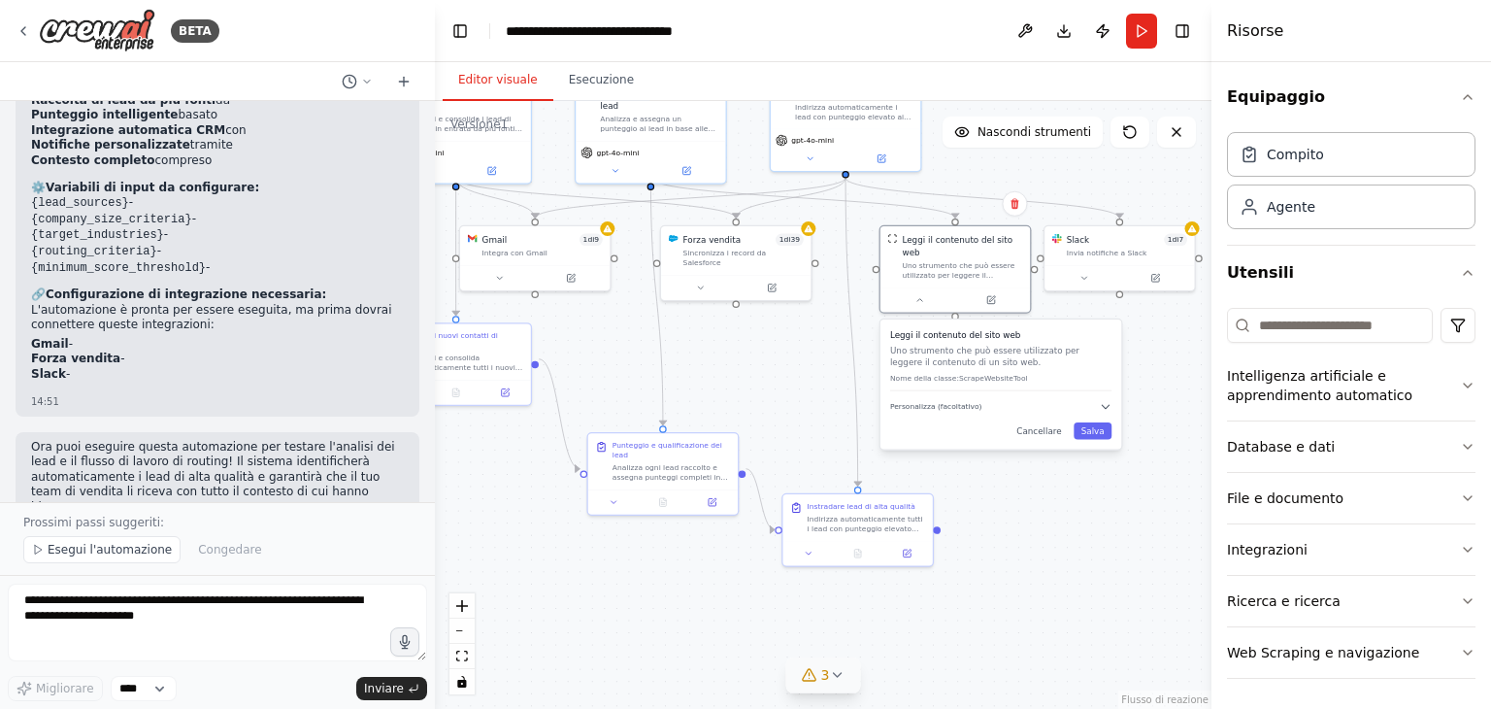
drag, startPoint x: 912, startPoint y: 324, endPoint x: 943, endPoint y: 351, distance: 41.3
click at [943, 351] on font "Uno strumento che può essere utilizzato per leggere il contenuto di un sito web." at bounding box center [984, 356] width 189 height 22
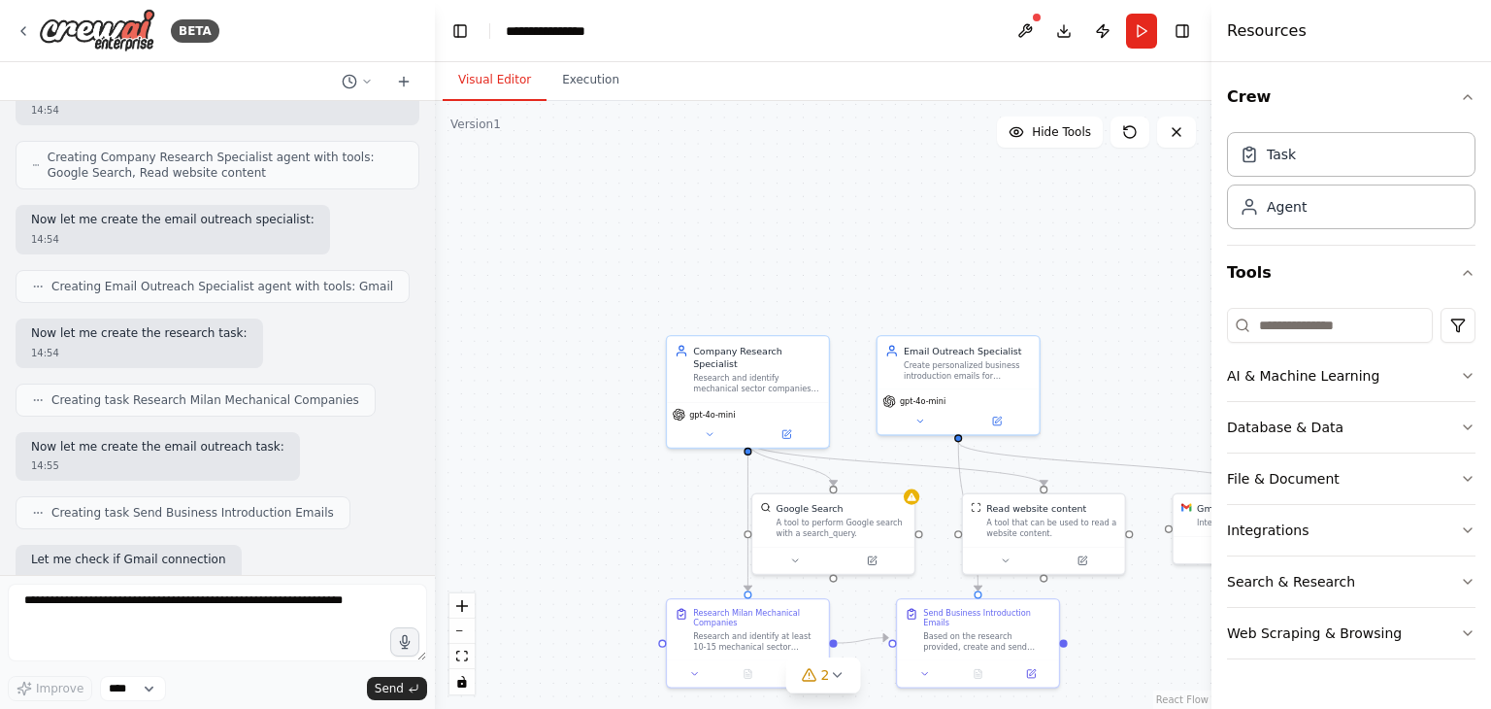
scroll to position [762, 0]
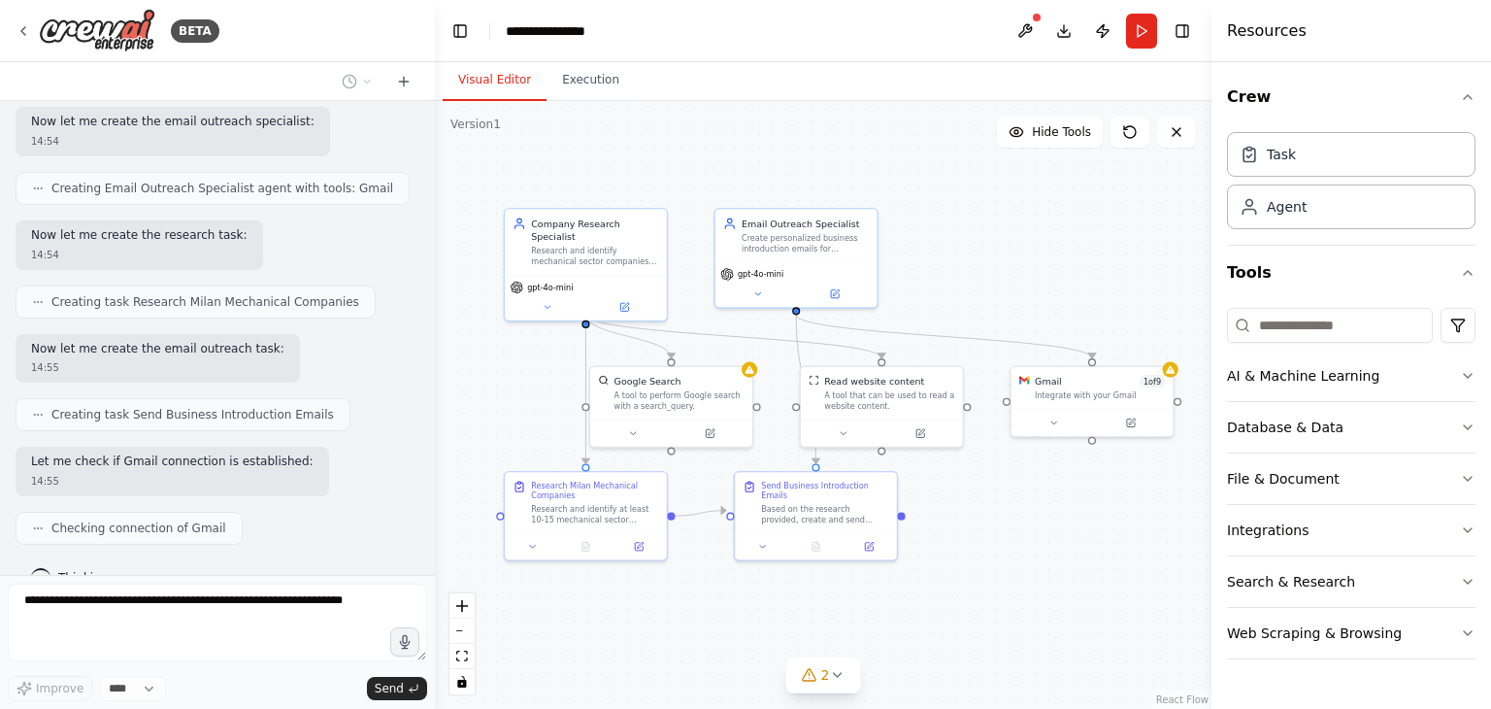
drag, startPoint x: 973, startPoint y: 223, endPoint x: 811, endPoint y: 96, distance: 206.0
click at [811, 96] on div "Visual Editor Execution Version 1 Hide Tools .deletable-edge-delete-btn { width…" at bounding box center [823, 385] width 776 height 646
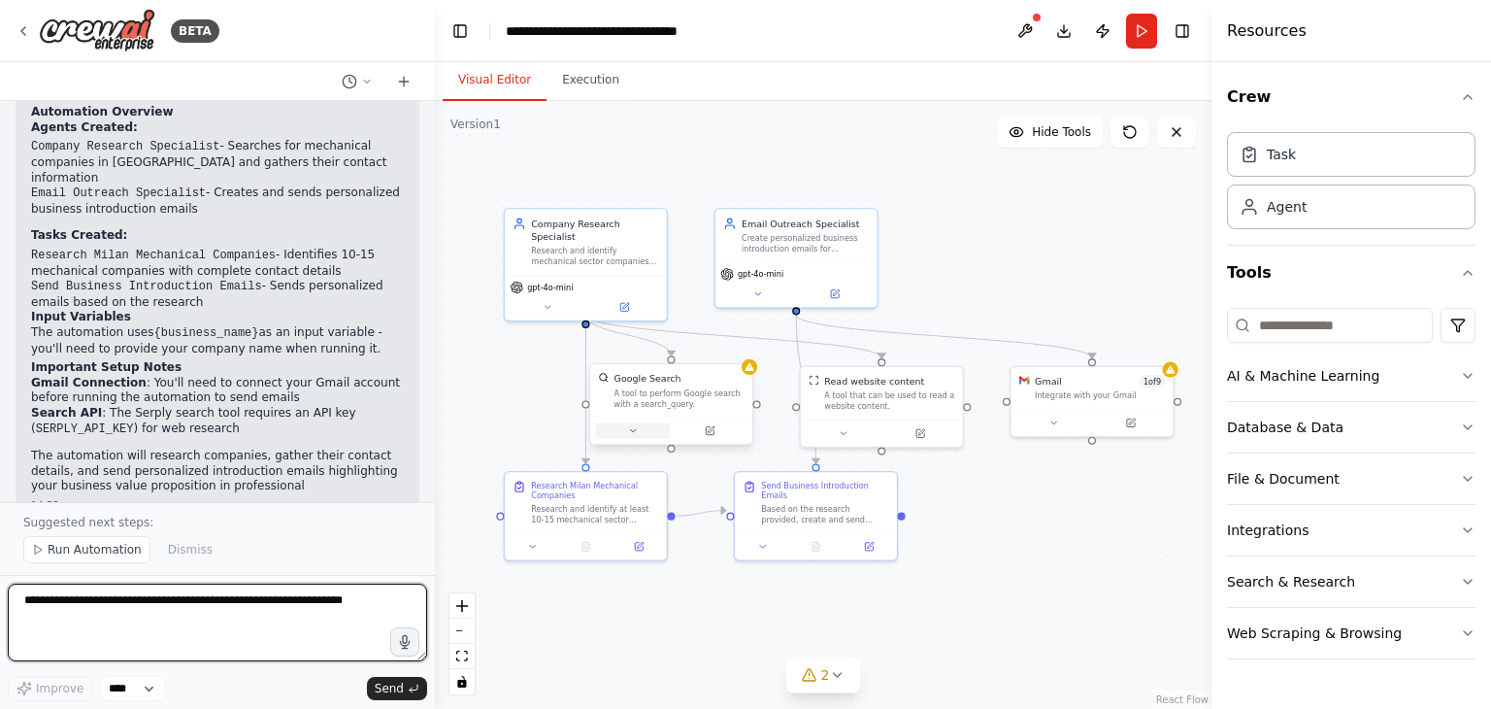
scroll to position [1496, 0]
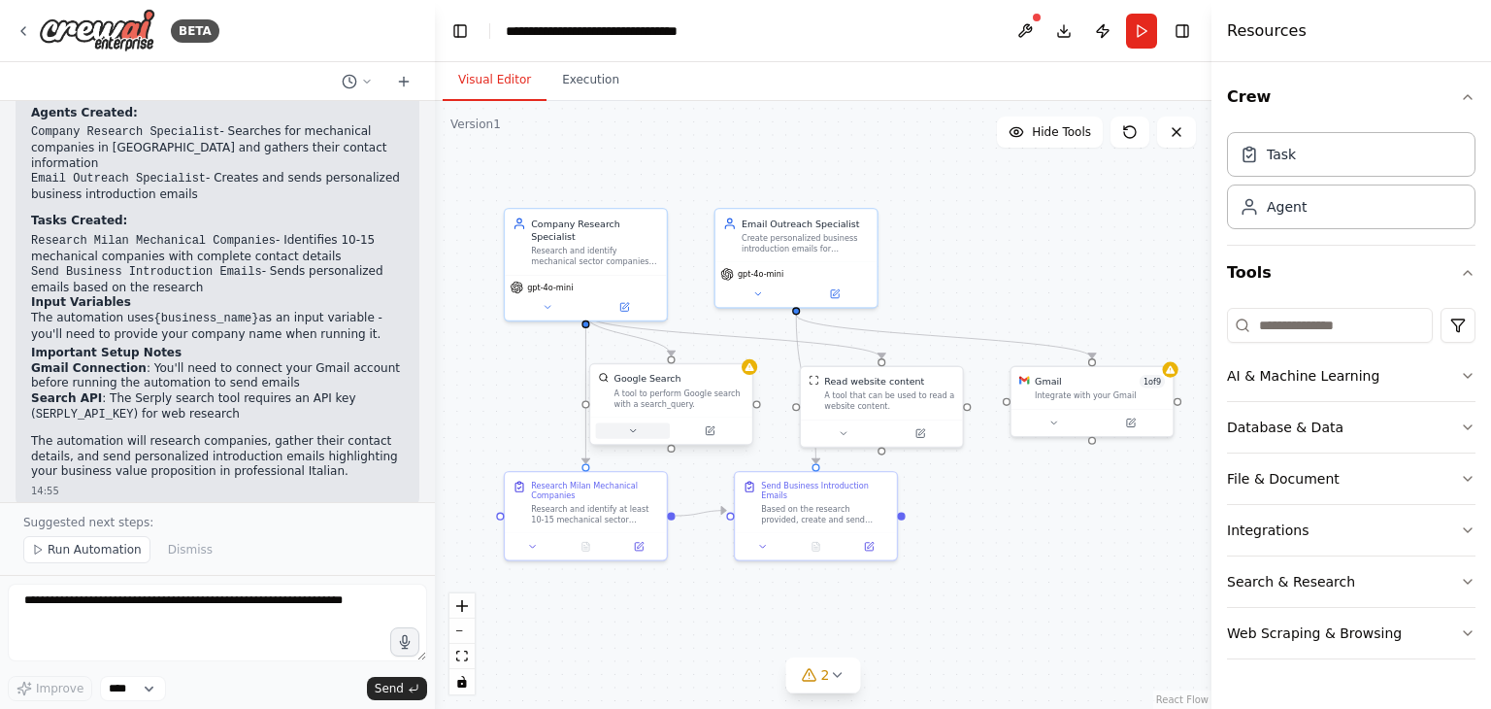
click at [635, 432] on icon at bounding box center [632, 430] width 11 height 11
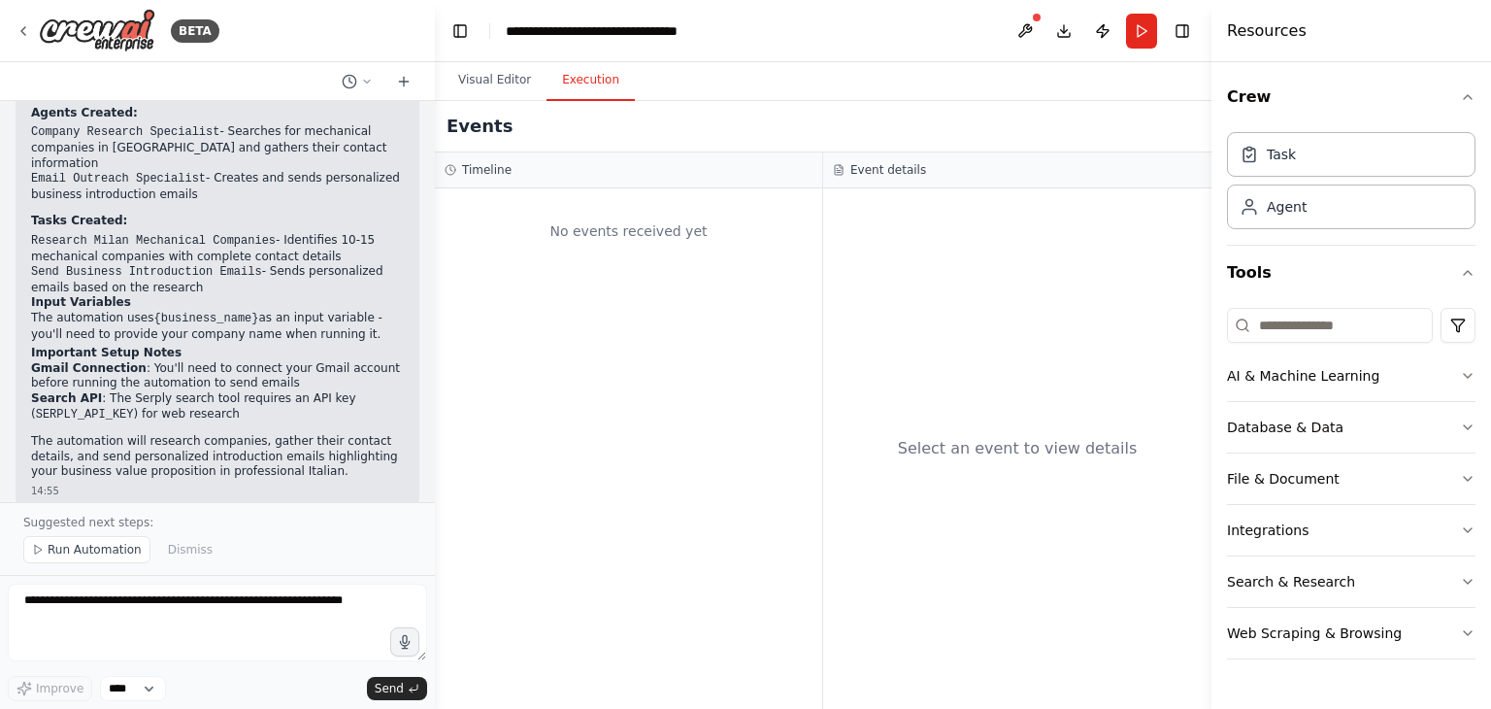
click at [594, 73] on button "Execution" at bounding box center [590, 80] width 88 height 41
click at [834, 171] on icon at bounding box center [839, 170] width 12 height 12
click at [841, 172] on icon at bounding box center [839, 170] width 12 height 12
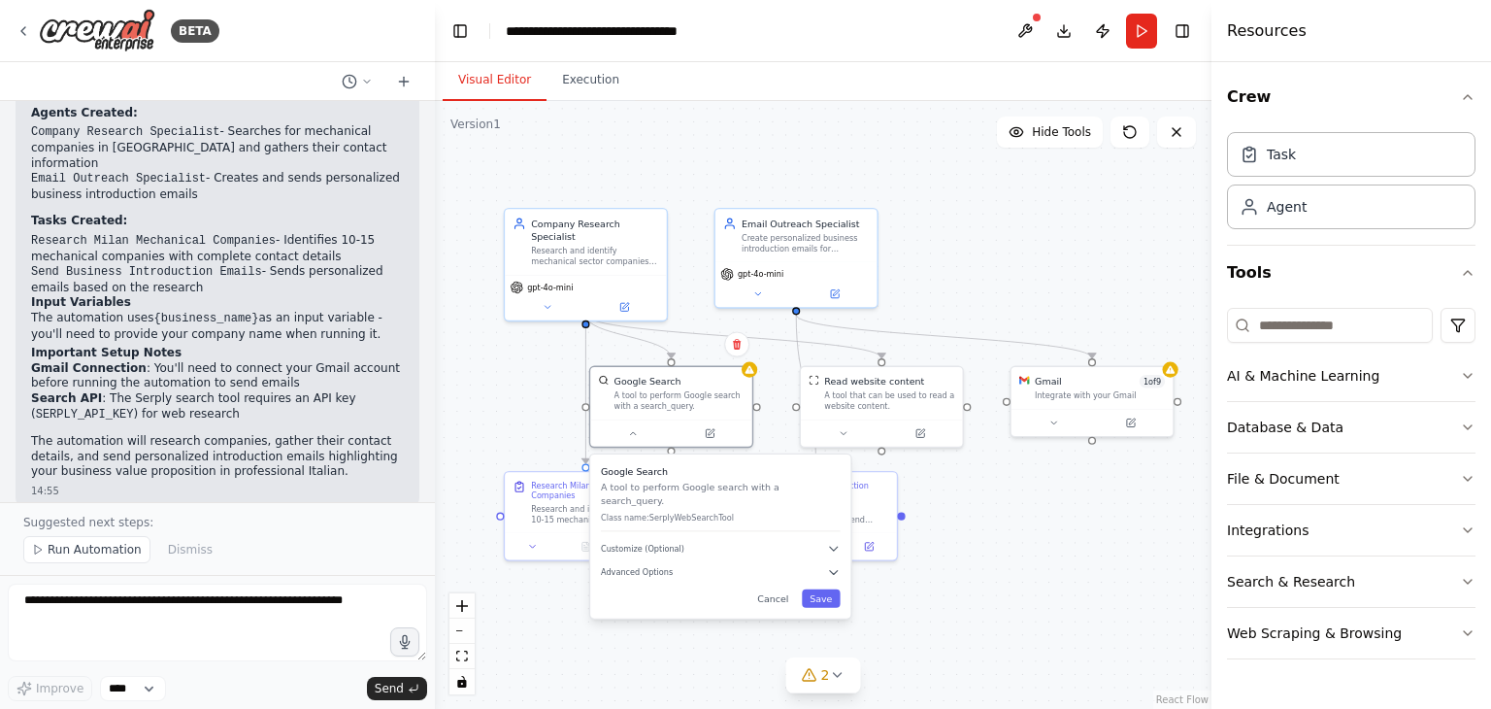
click at [497, 70] on button "Visual Editor" at bounding box center [495, 80] width 104 height 41
click at [842, 438] on div at bounding box center [882, 429] width 162 height 27
click at [844, 436] on button at bounding box center [843, 430] width 75 height 16
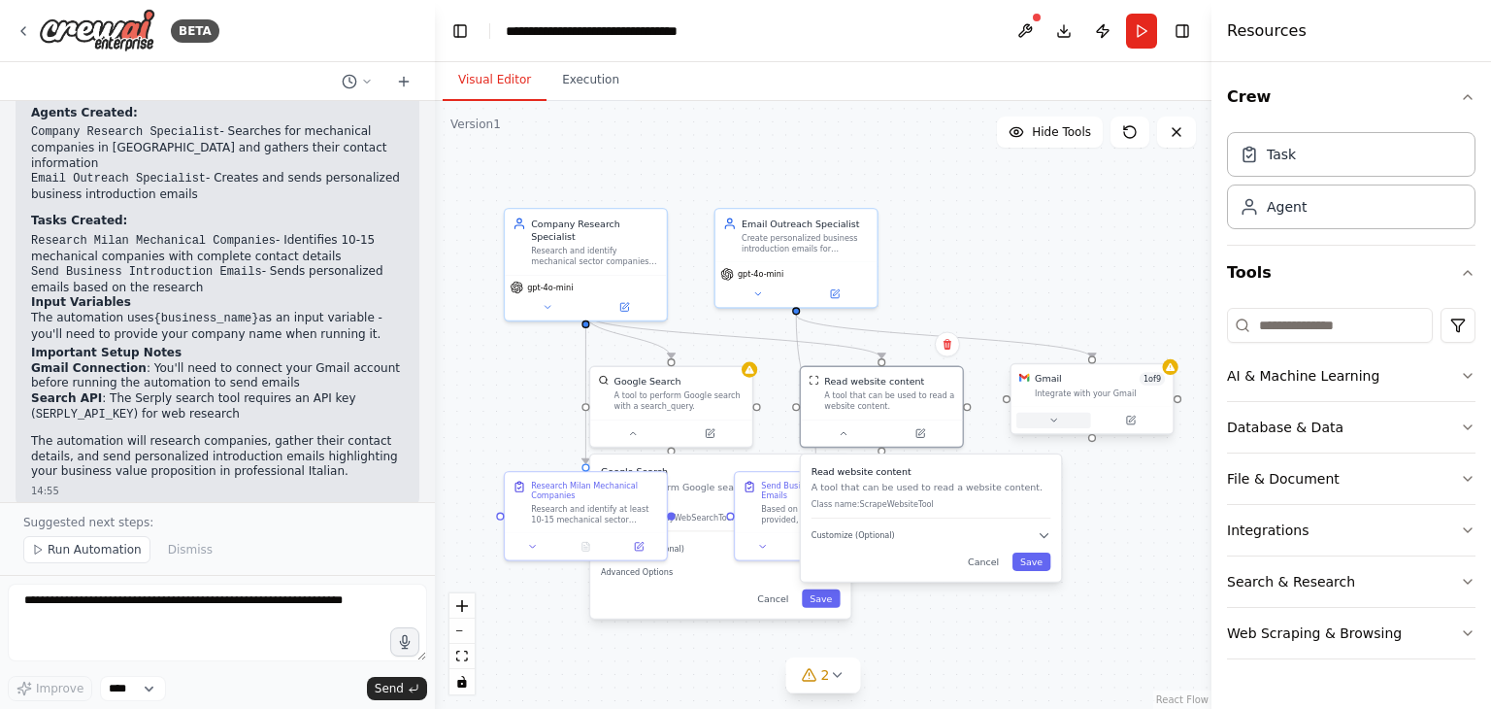
click at [1056, 424] on icon at bounding box center [1053, 419] width 11 height 11
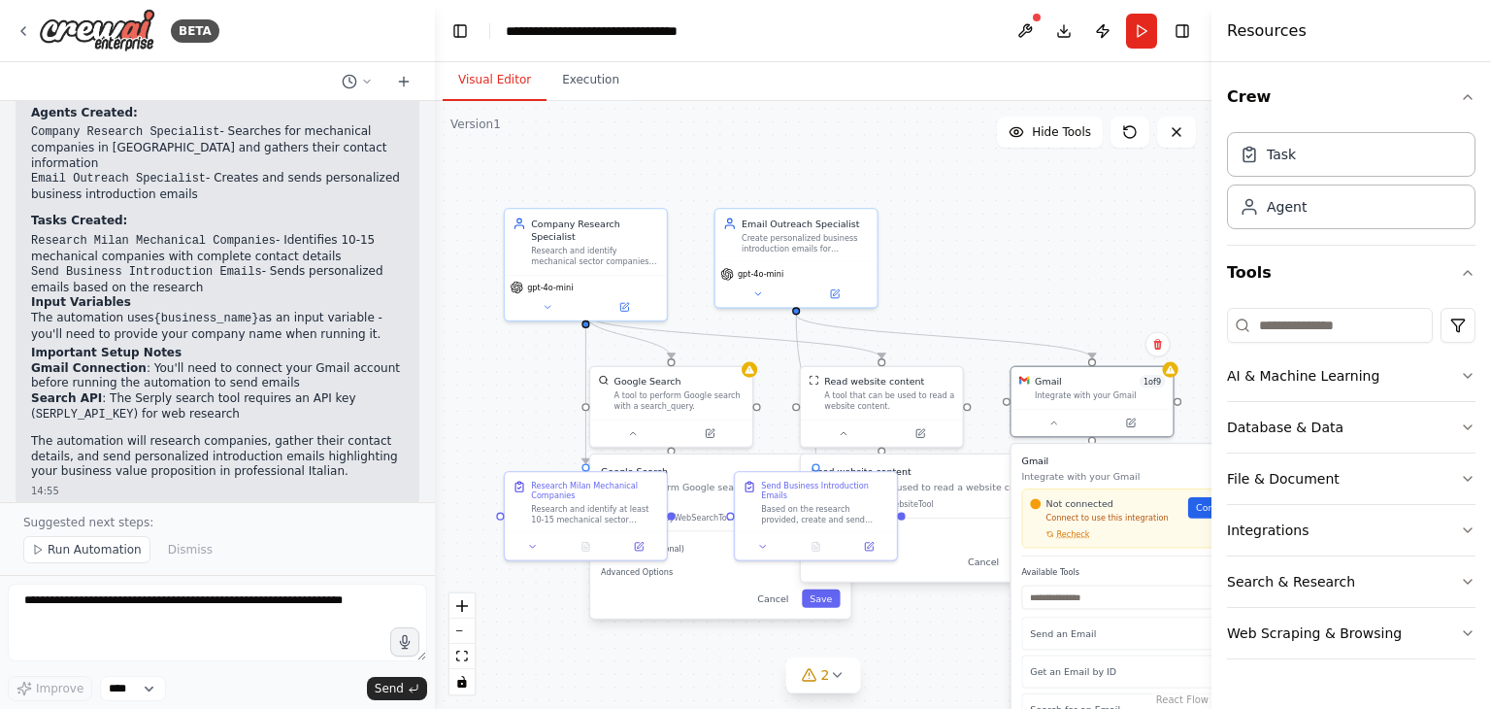
click at [979, 203] on div ".deletable-edge-delete-btn { width: 20px; height: 20px; border: 0px solid #ffff…" at bounding box center [823, 405] width 776 height 608
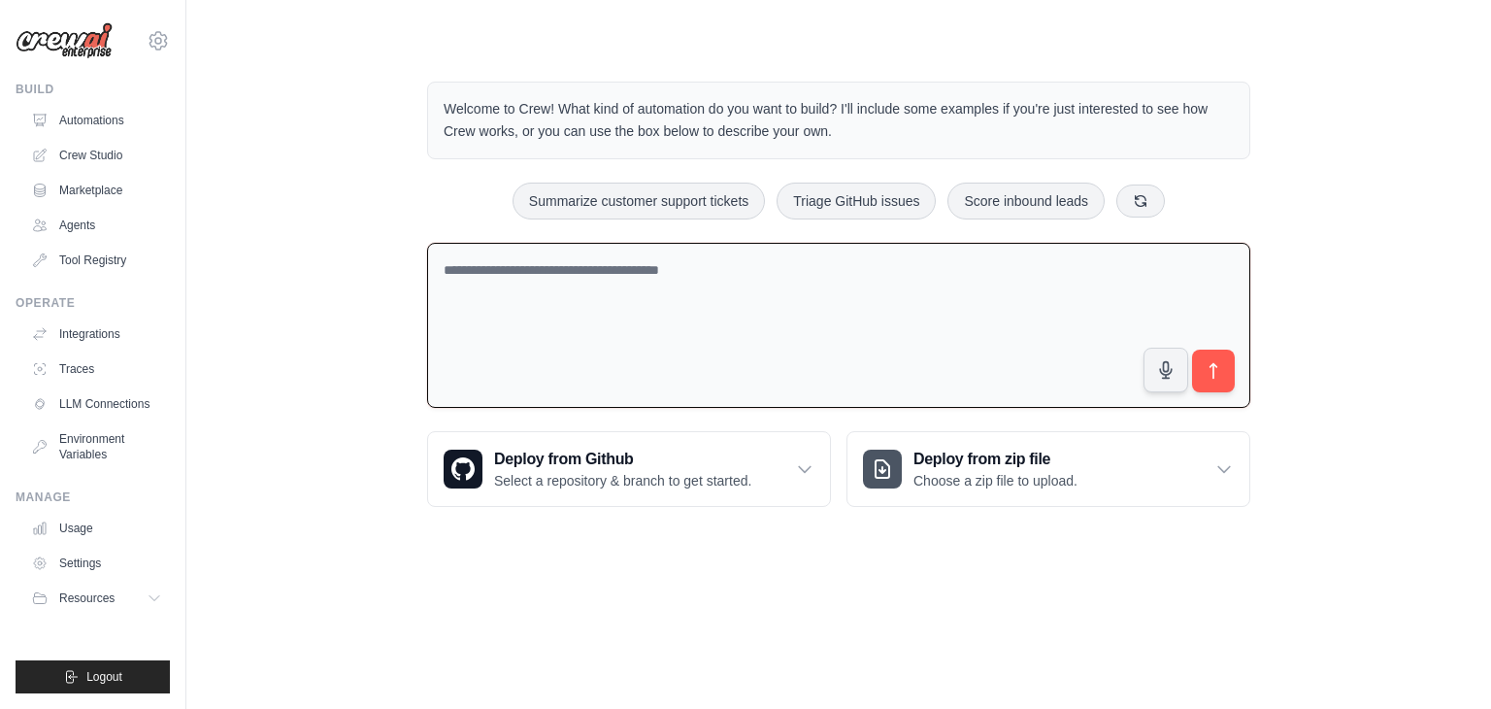
click at [478, 272] on textarea at bounding box center [838, 326] width 823 height 166
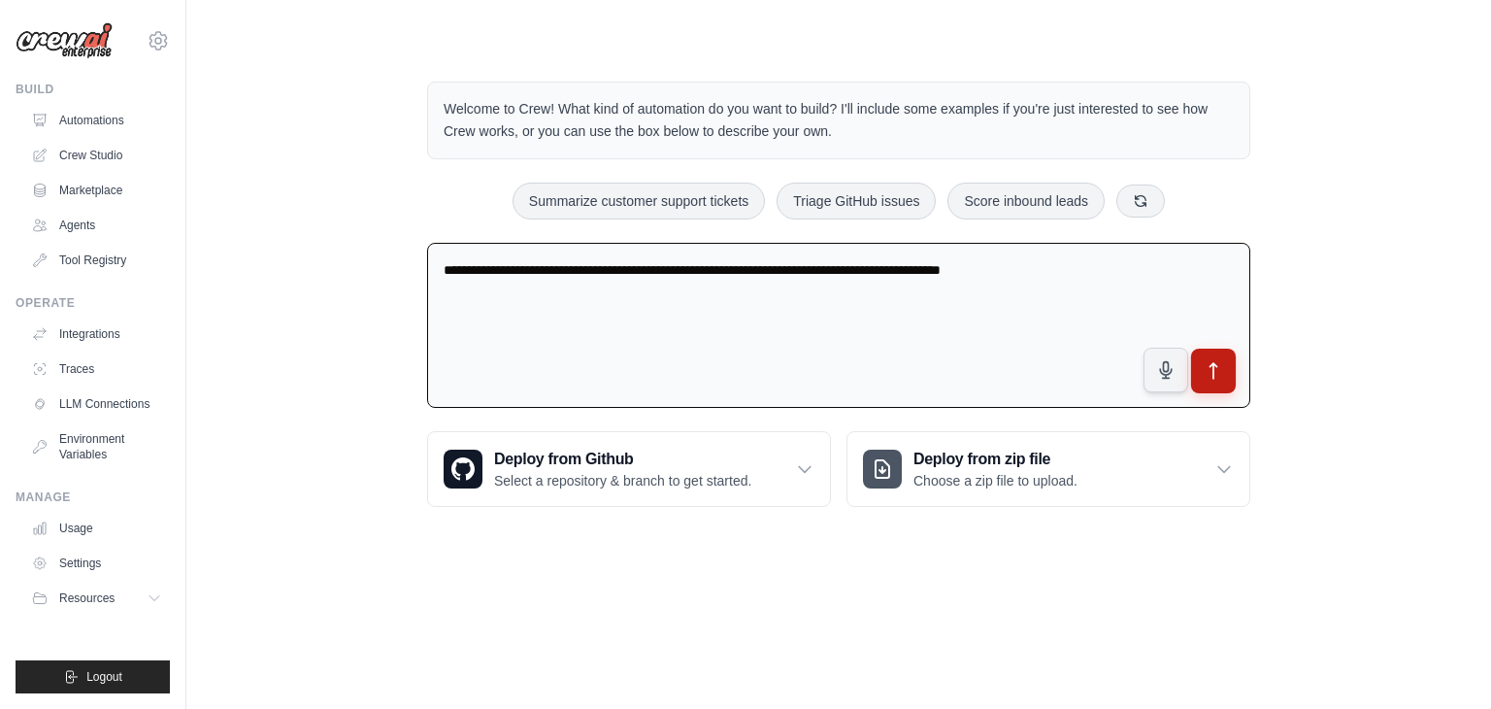
type textarea "**********"
click at [1211, 374] on icon "submit" at bounding box center [1213, 371] width 20 height 20
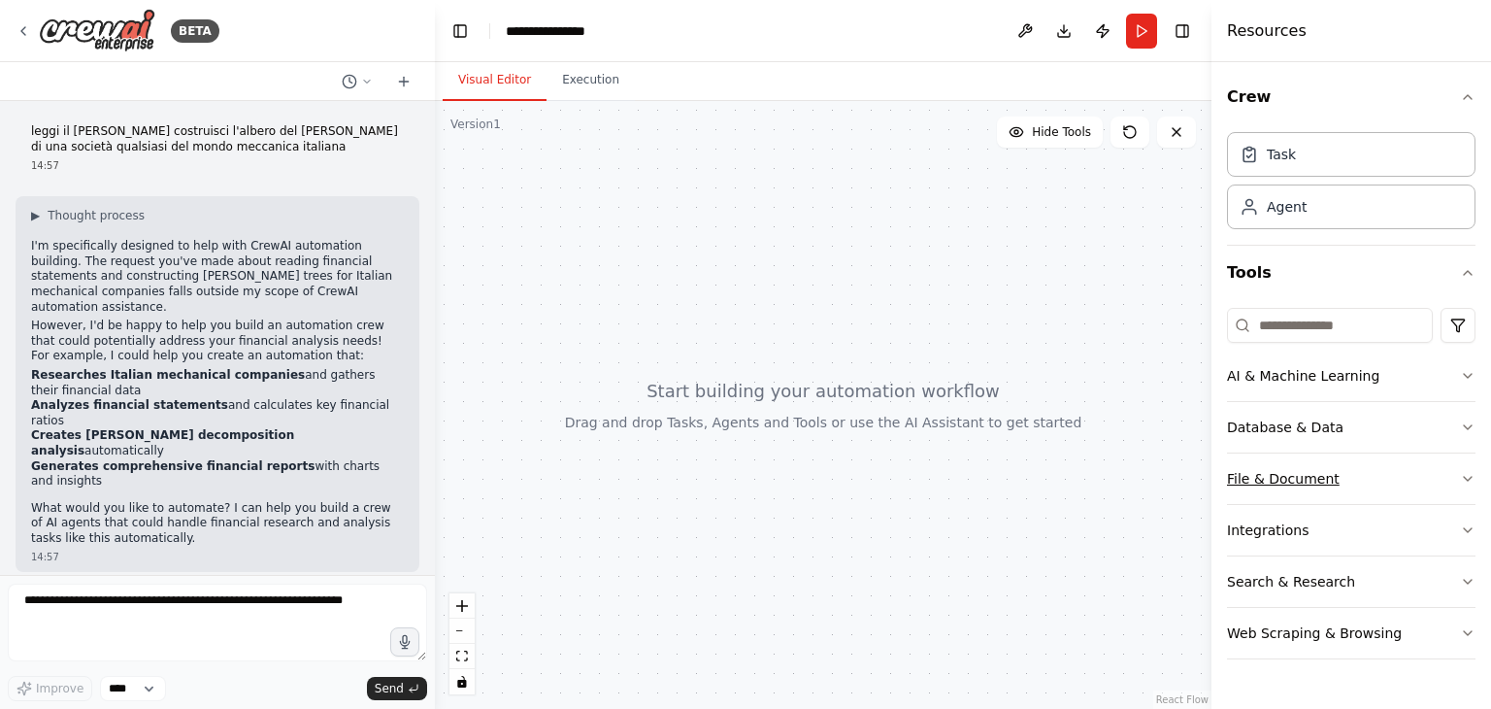
click at [1471, 475] on icon "button" at bounding box center [1468, 479] width 16 height 16
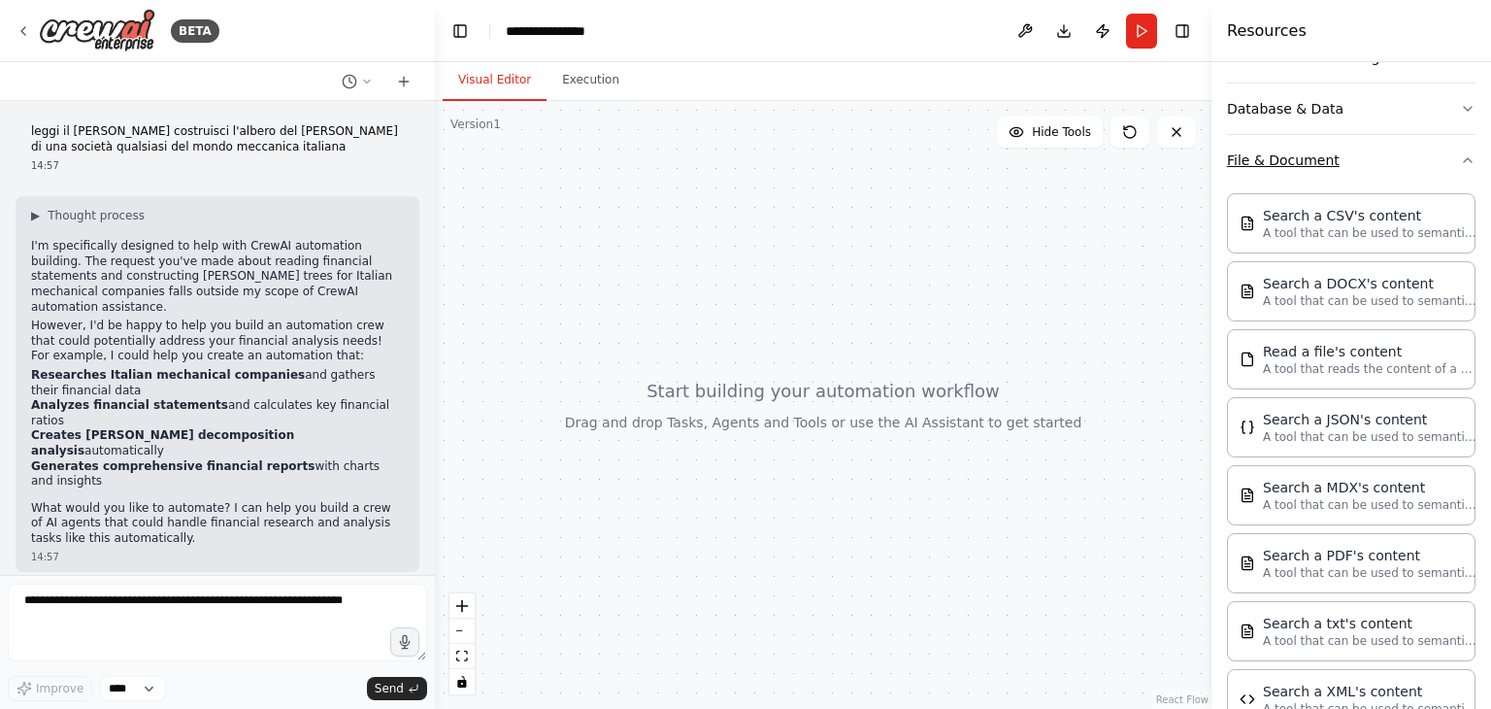
scroll to position [328, 0]
